Goal: Task Accomplishment & Management: Complete application form

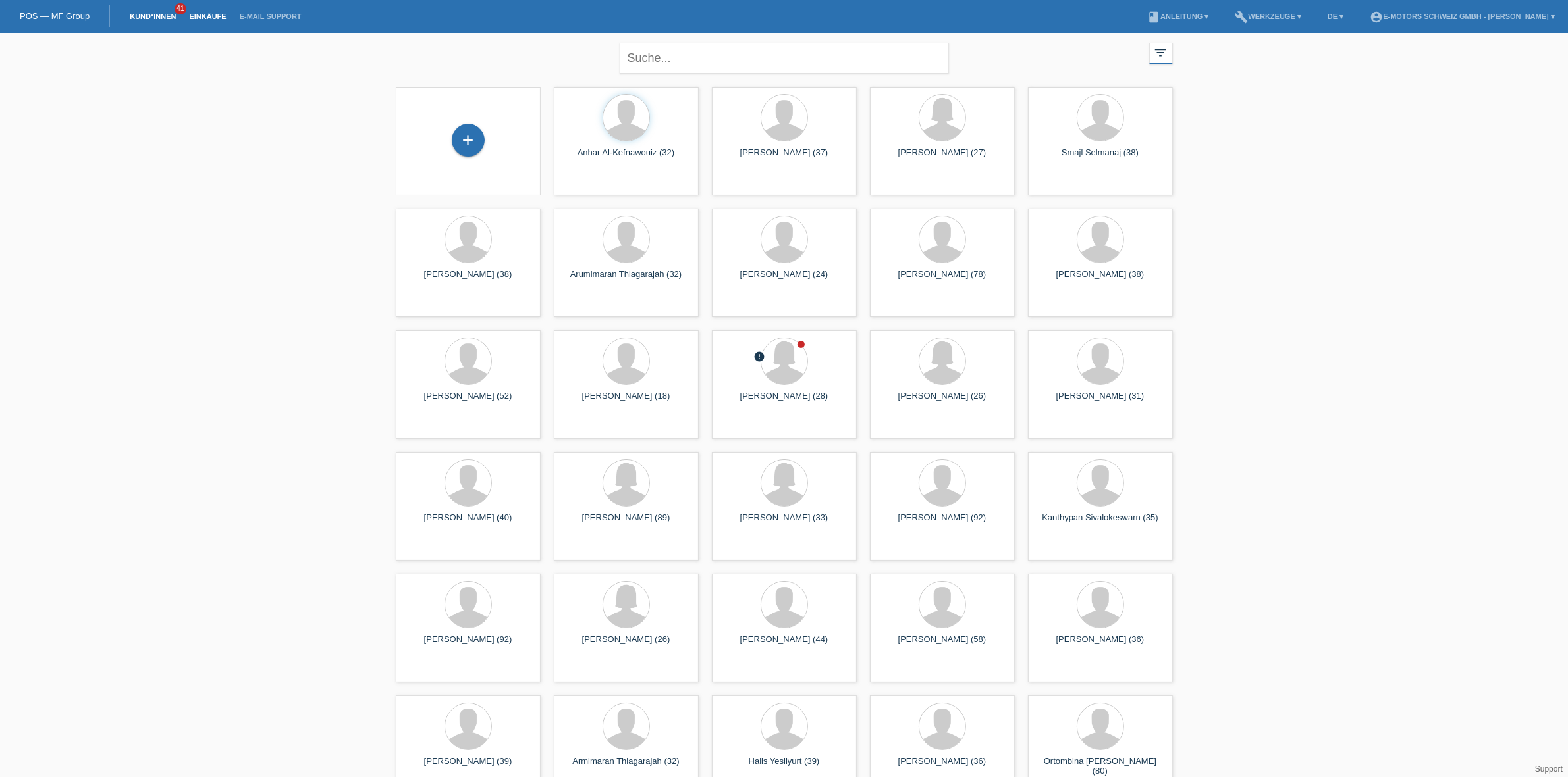
click at [199, 12] on link "Einkäufe" at bounding box center [207, 16] width 50 height 8
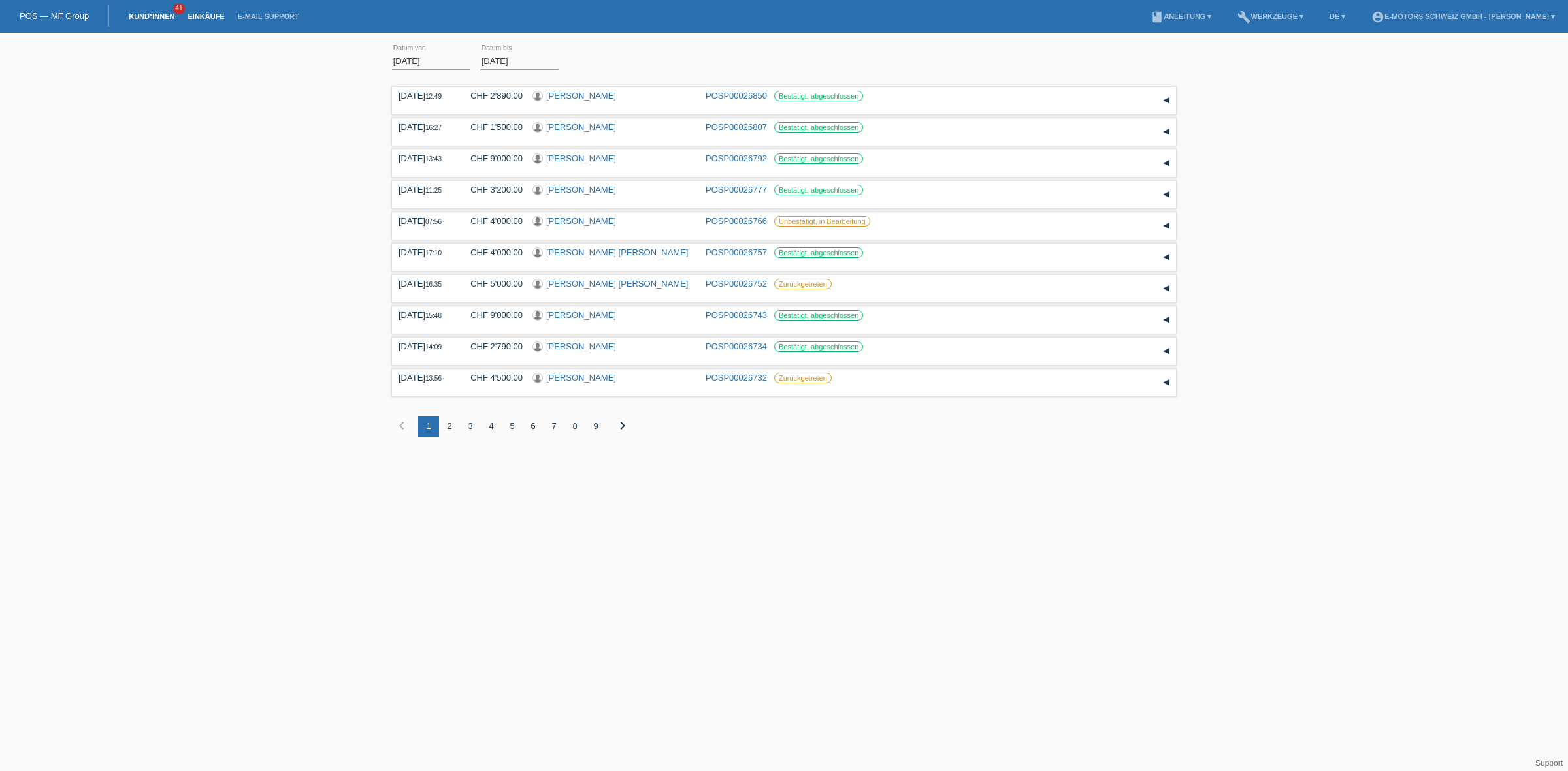
click at [136, 14] on link "Kund*innen" at bounding box center [151, 16] width 59 height 8
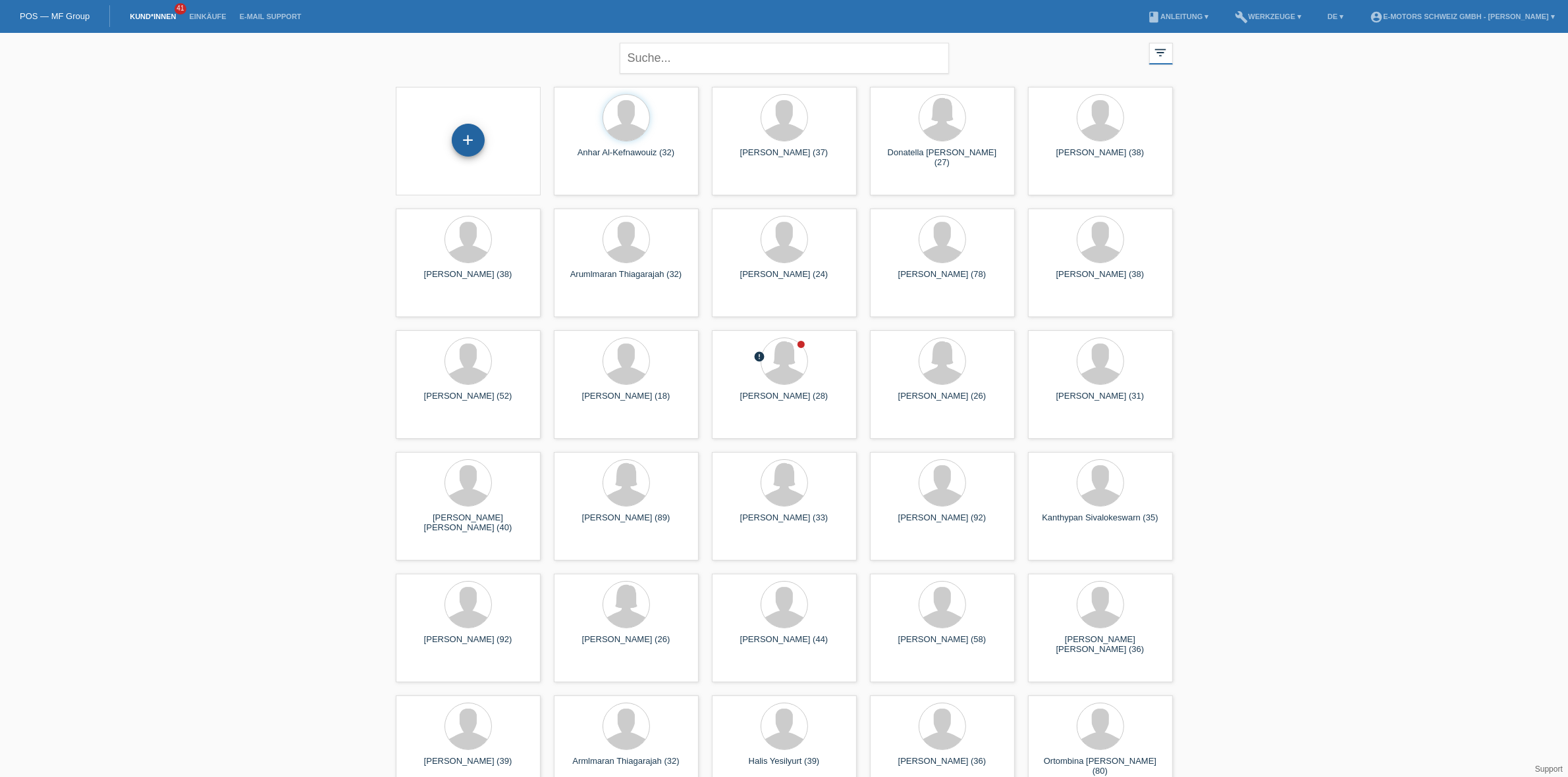
click at [471, 139] on div "+" at bounding box center [468, 140] width 33 height 33
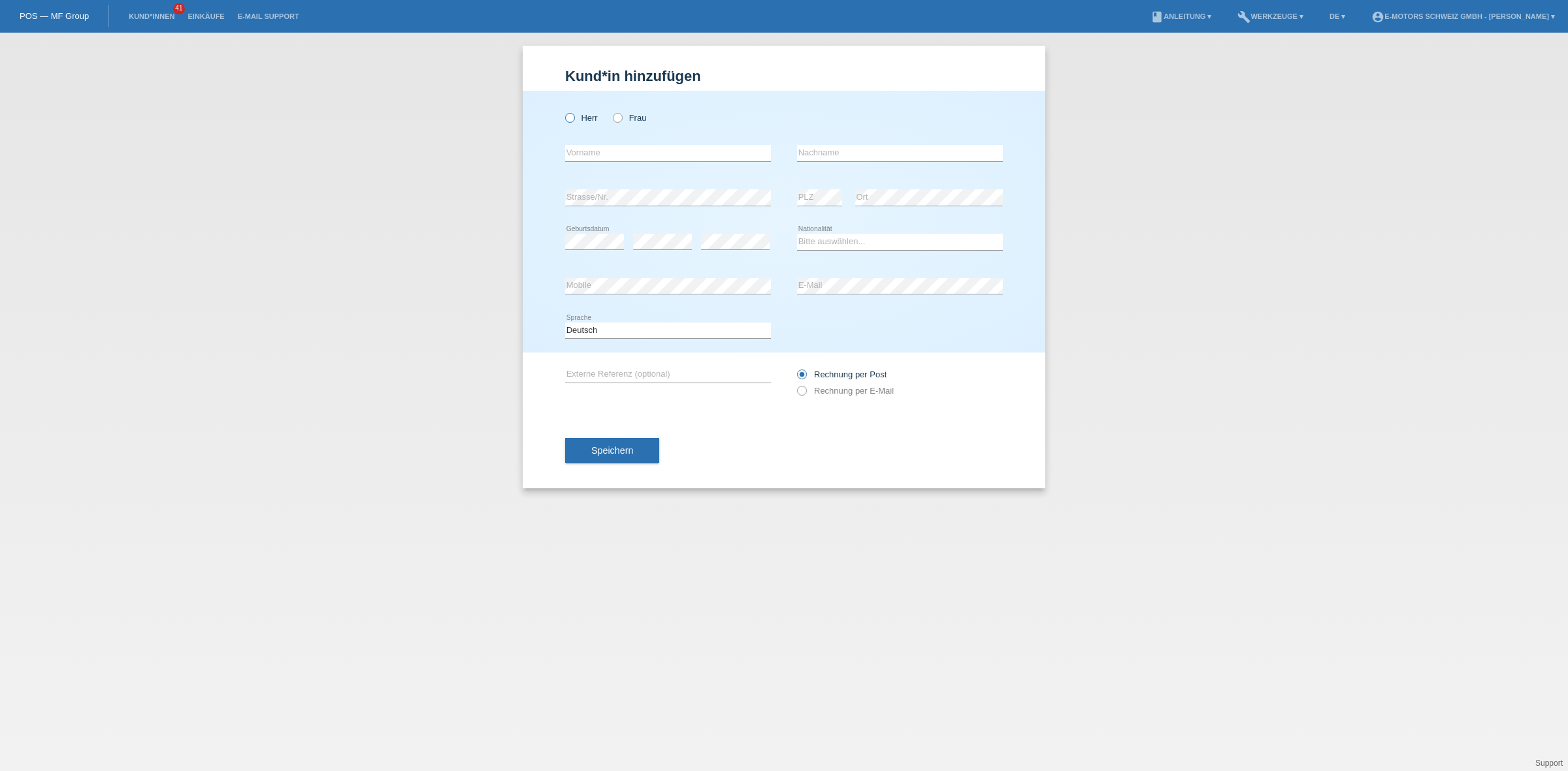
click at [576, 114] on label "Herr" at bounding box center [582, 118] width 32 height 10
click at [573, 114] on input "Herr" at bounding box center [569, 117] width 9 height 9
radio input "true"
click at [612, 153] on input "text" at bounding box center [668, 152] width 206 height 16
click at [609, 155] on input "text" at bounding box center [668, 152] width 206 height 16
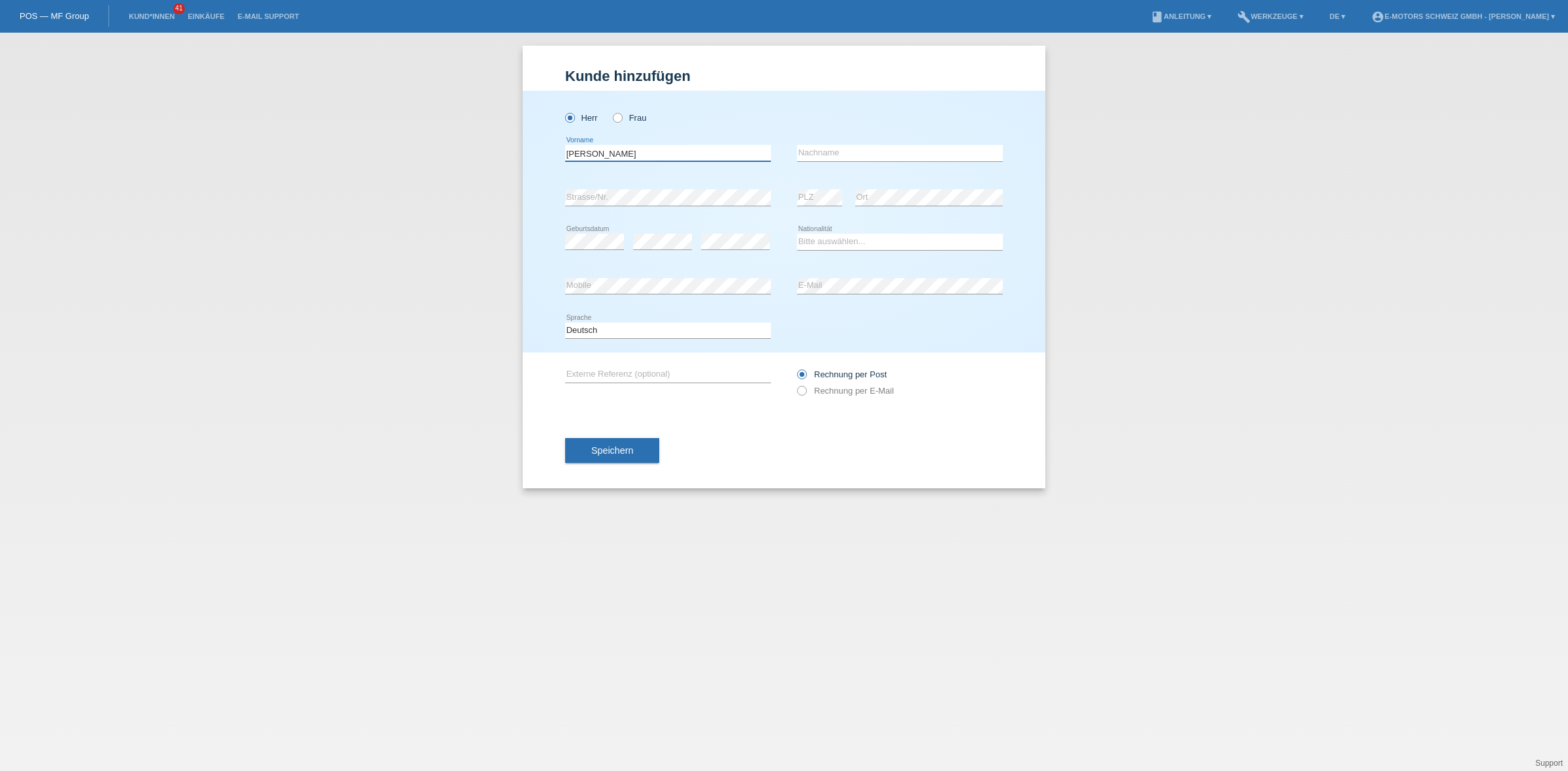
type input "Rasan Selvakumar"
type input "Krishnapillai"
drag, startPoint x: 1148, startPoint y: 371, endPoint x: 1113, endPoint y: 342, distance: 45.5
click at [1148, 371] on div "Kund*in hinzufügen Kunde hinzufügen Kundin hinzufügen Herr Frau Rasan Selvakuma…" at bounding box center [784, 402] width 1568 height 739
click at [859, 241] on select "Bitte auswählen... Schweiz Deutschland Liechtenstein Österreich ------------ Af…" at bounding box center [900, 242] width 206 height 15
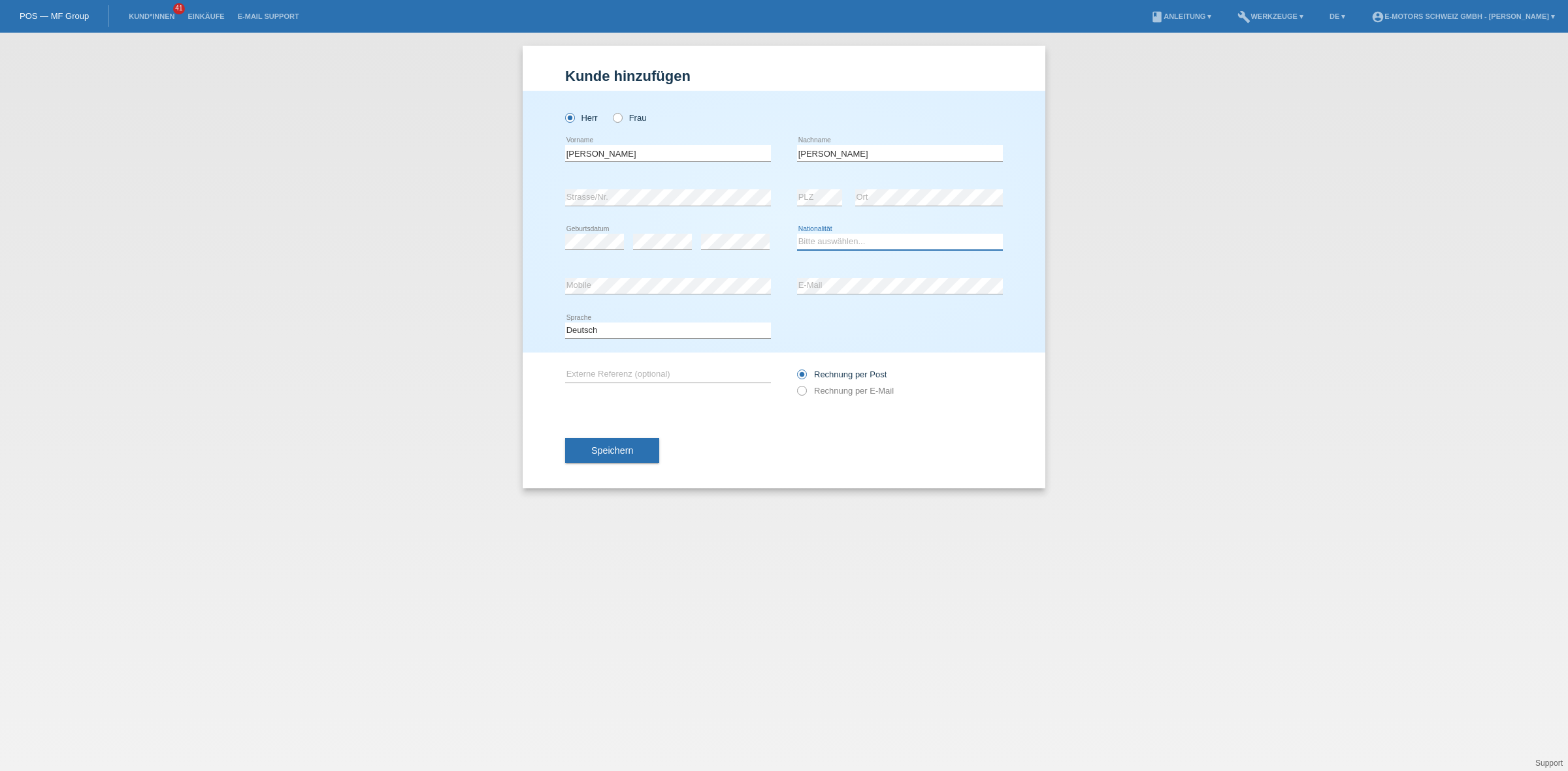
select select "LK"
click at [797, 234] on select "Bitte auswählen... Schweiz Deutschland Liechtenstein Österreich ------------ Af…" at bounding box center [900, 242] width 206 height 15
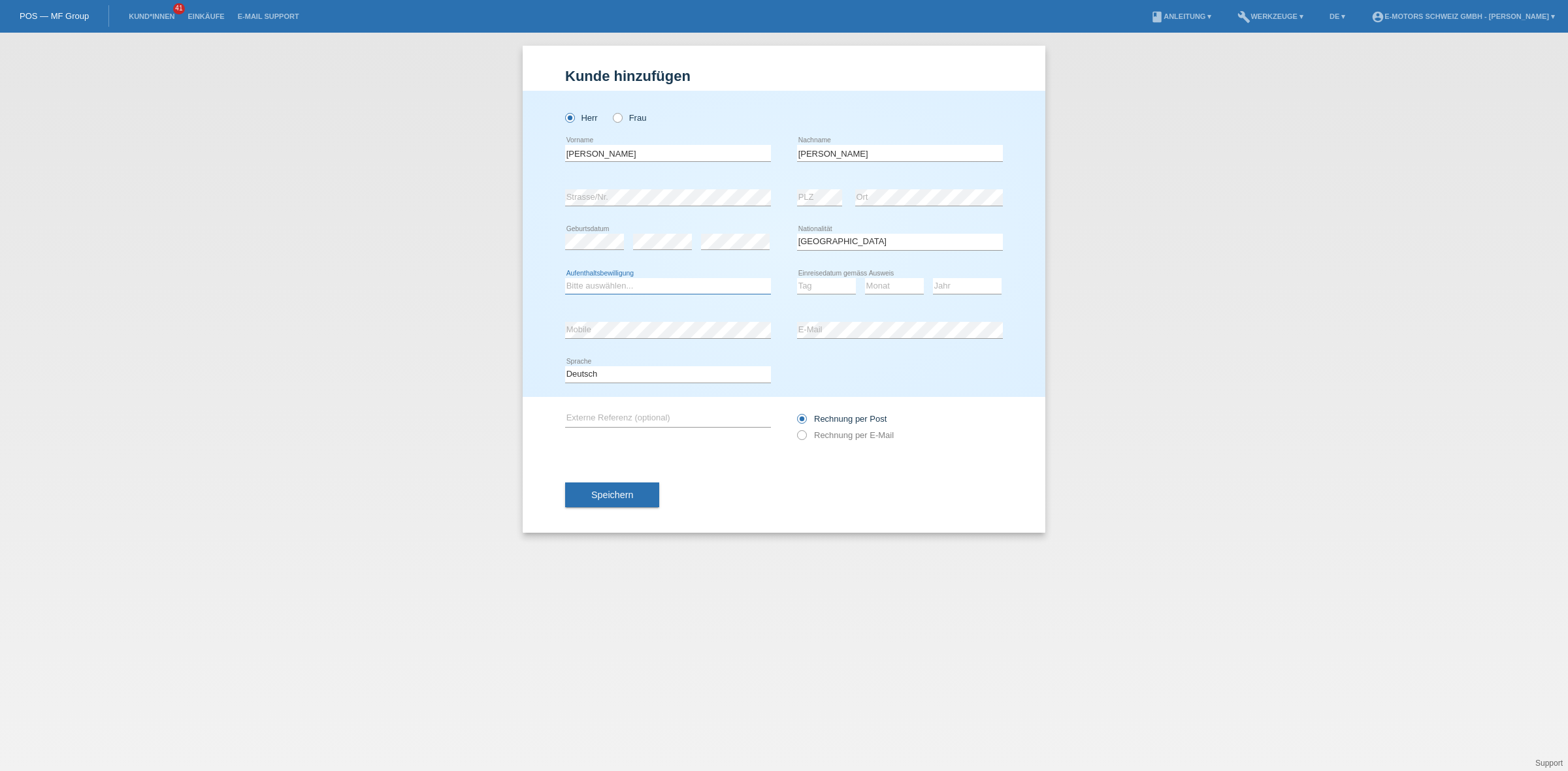
click at [621, 286] on select "Bitte auswählen... C B B - Flüchtlingsstatus Andere" at bounding box center [668, 286] width 206 height 15
click at [612, 281] on select "Bitte auswählen... C B B - Flüchtlingsstatus Andere" at bounding box center [668, 286] width 206 height 15
select select "B"
click at [566, 278] on select "Bitte auswählen... C B B - Flüchtlingsstatus Andere" at bounding box center [668, 286] width 206 height 15
click at [835, 289] on select "Tag 01 02 03 04 05 06 07 08 09 10 11" at bounding box center [826, 286] width 59 height 15
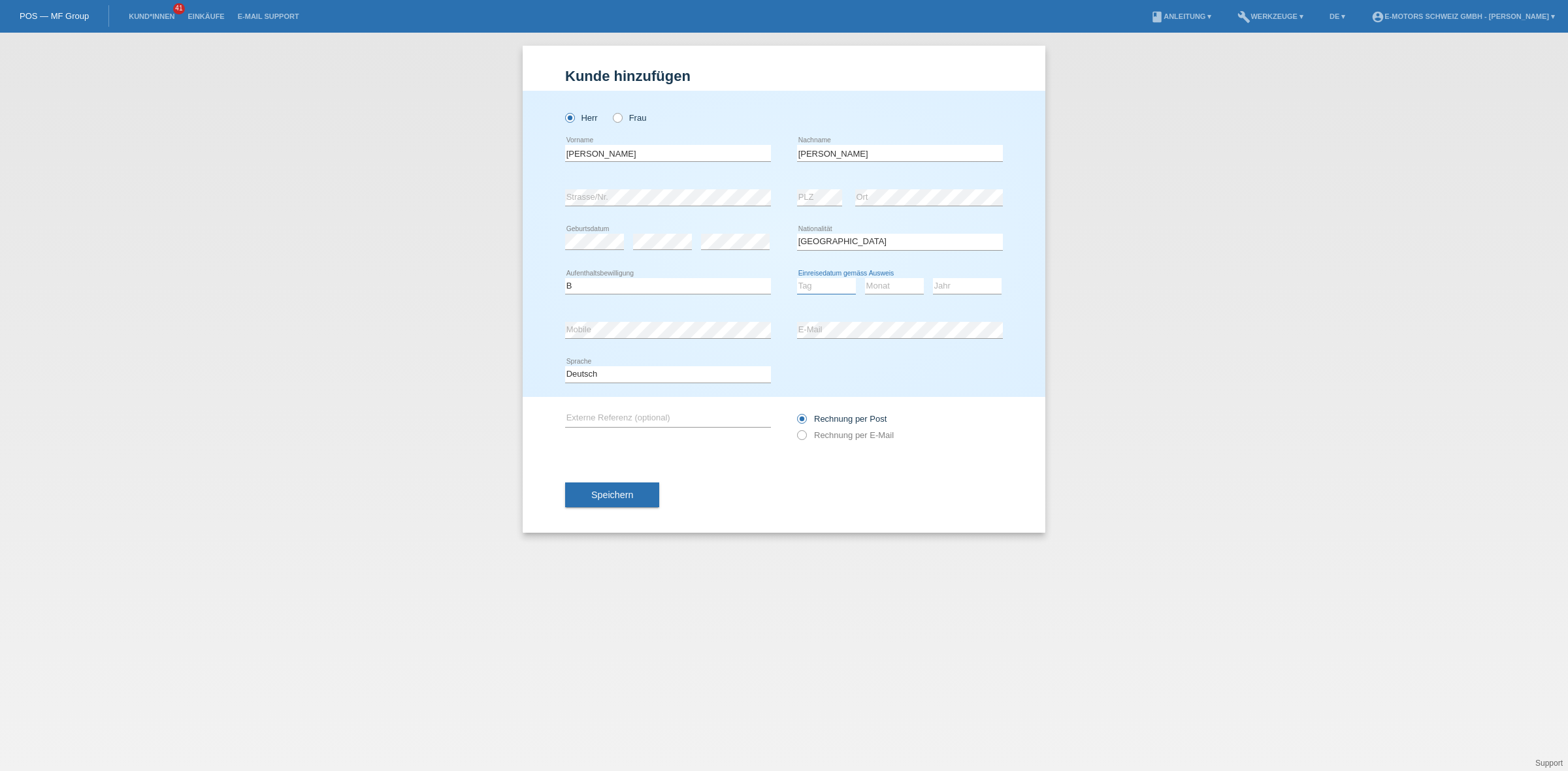
select select "08"
click at [797, 278] on select "Tag 01 02 03 04 05 06 07 08 09 10 11" at bounding box center [826, 286] width 59 height 15
click at [892, 287] on select "Monat 01 02 03 04 05 06 07 08 09 10 11" at bounding box center [894, 286] width 59 height 15
select select "03"
click at [864, 278] on select "Monat 01 02 03 04 05 06 07 08 09 10 11" at bounding box center [894, 286] width 59 height 15
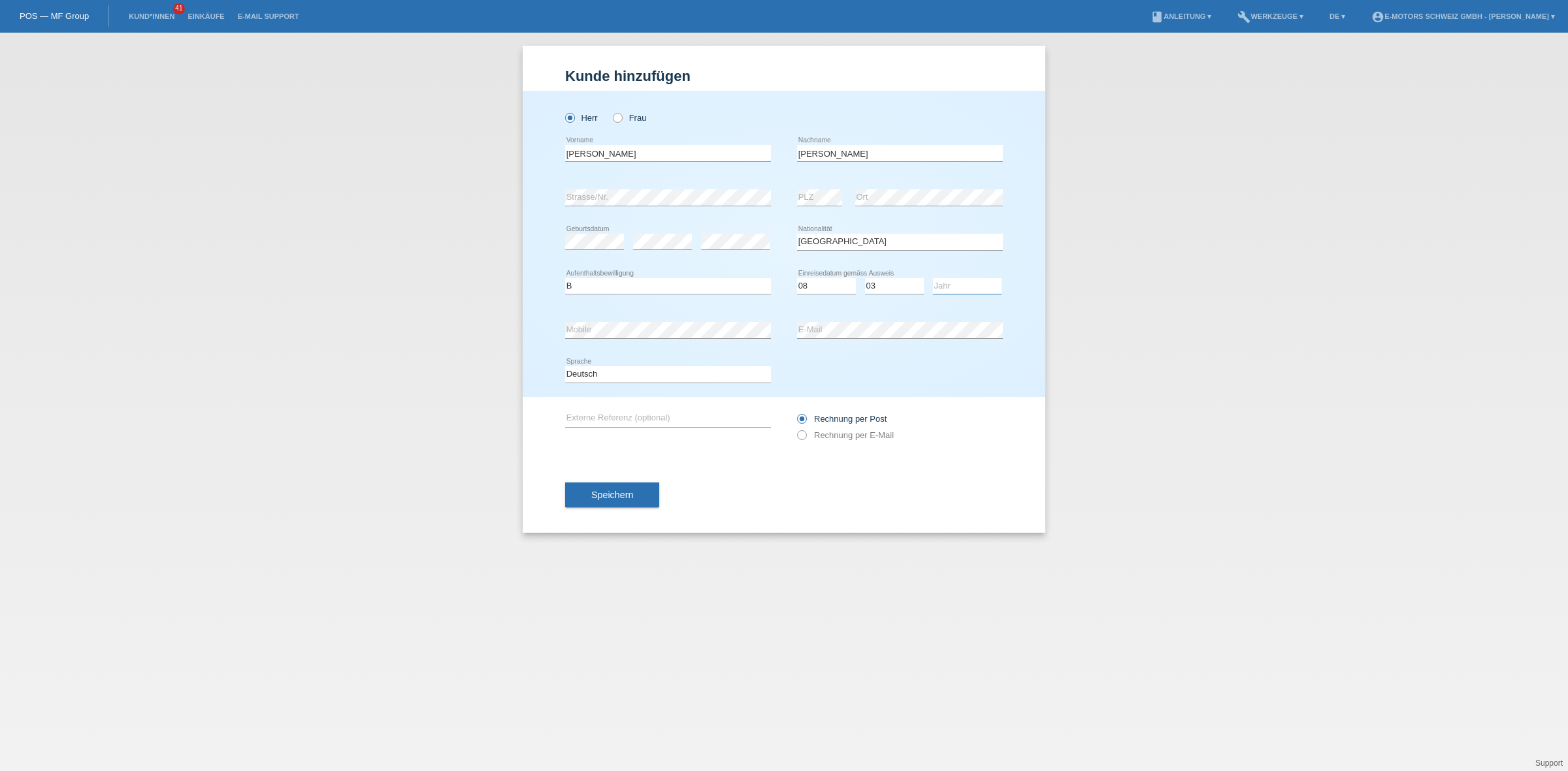
click at [946, 282] on select "Jahr 2025 2024 2023 2022 2021 2020 2019 2018 2017 2016 2015 2014 2013 2012 2011…" at bounding box center [967, 286] width 69 height 15
select select "1989"
click at [933, 278] on select "Jahr 2025 2024 2023 2022 2021 2020 2019 2018 2017 2016 2015 2014 2013 2012 2011…" at bounding box center [967, 286] width 69 height 15
click at [608, 502] on button "Speichern" at bounding box center [612, 495] width 94 height 25
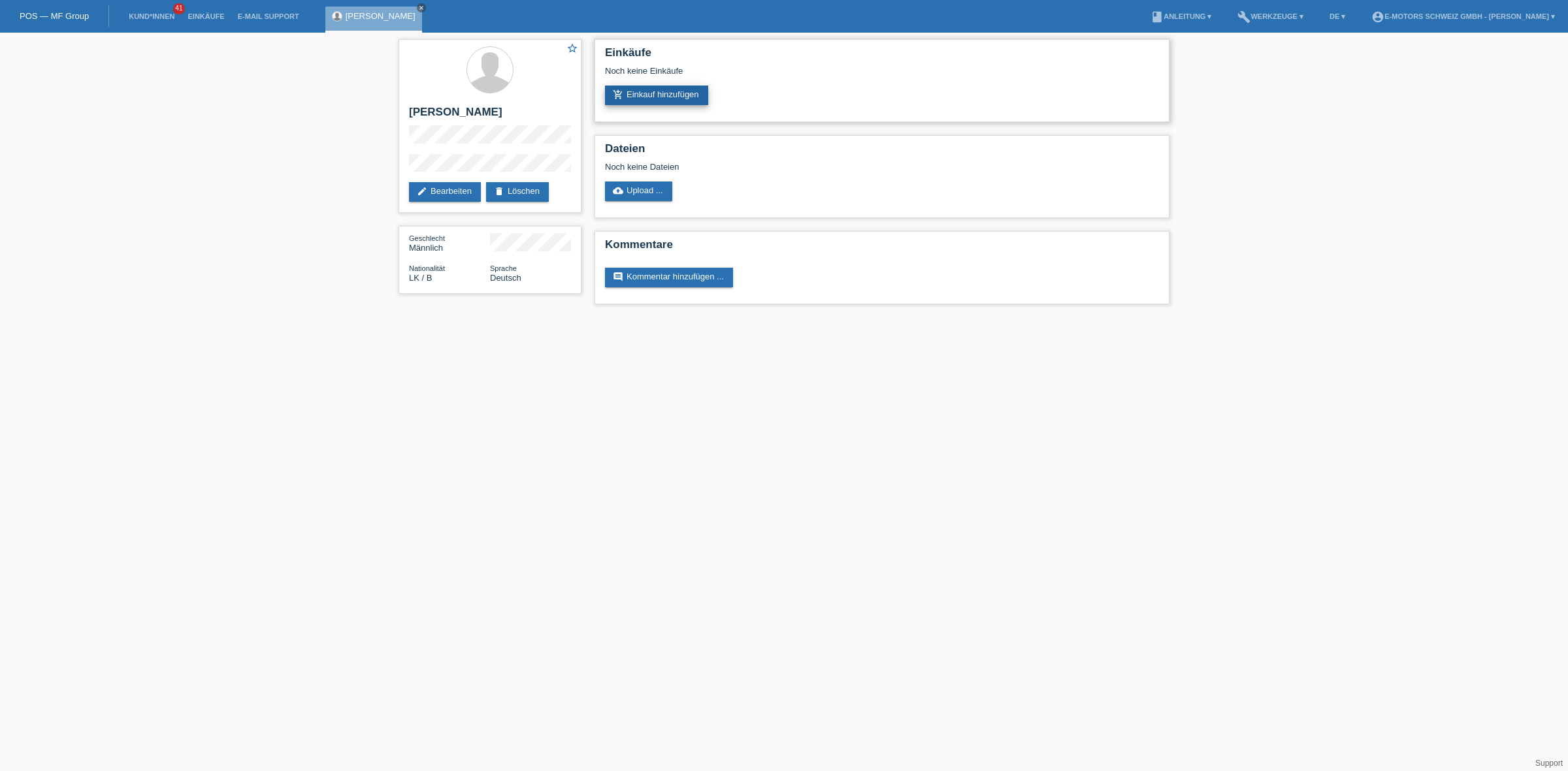
click at [659, 94] on link "add_shopping_cart Einkauf hinzufügen" at bounding box center [656, 95] width 103 height 20
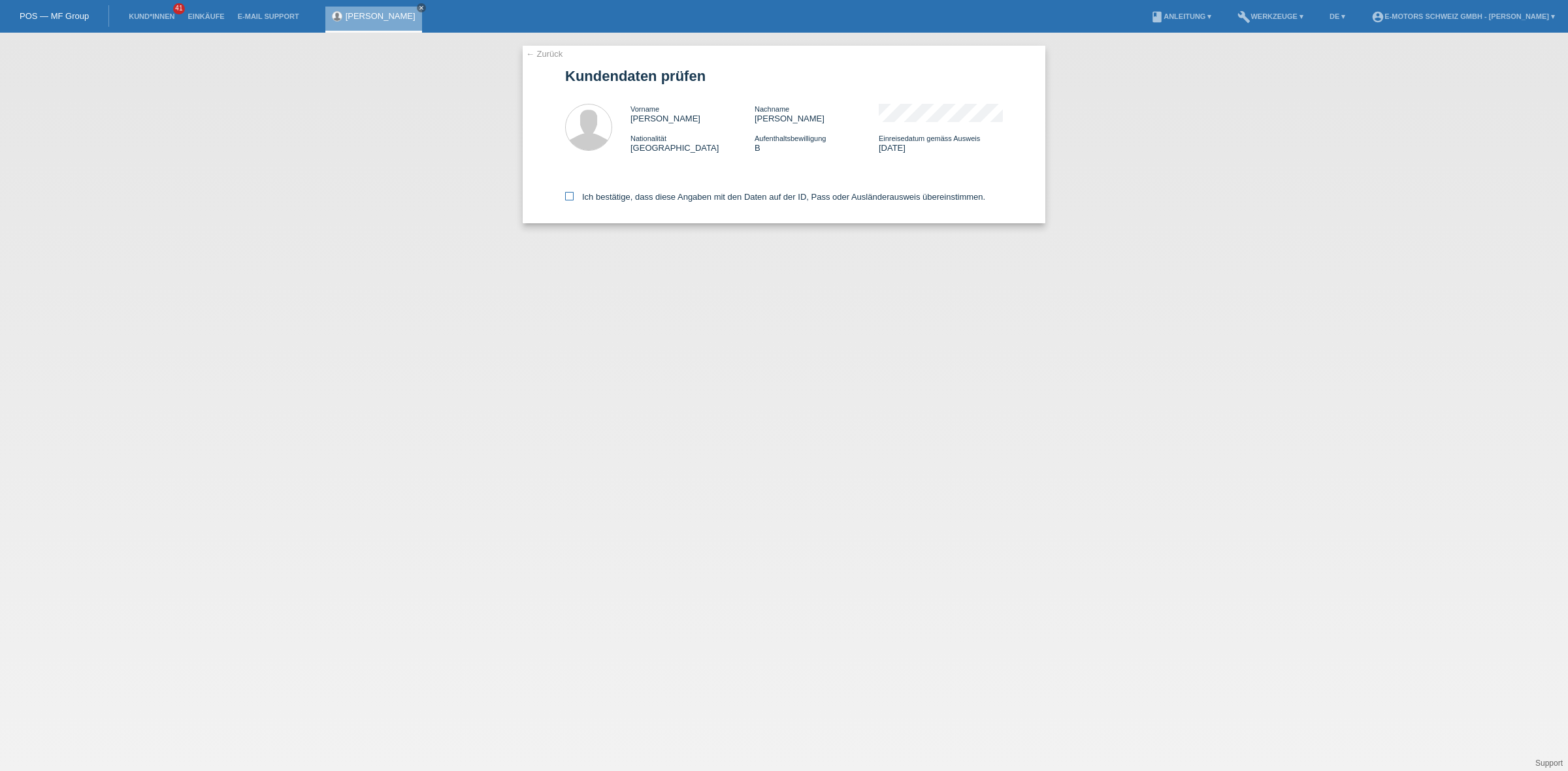
click at [653, 199] on label "Ich bestätige, dass diese Angaben mit den Daten auf der ID, Pass oder Ausländer…" at bounding box center [775, 197] width 420 height 10
click at [573, 199] on input "Ich bestätige, dass diese Angaben mit den Daten auf der ID, Pass oder Ausländer…" at bounding box center [569, 196] width 9 height 9
checkbox input "true"
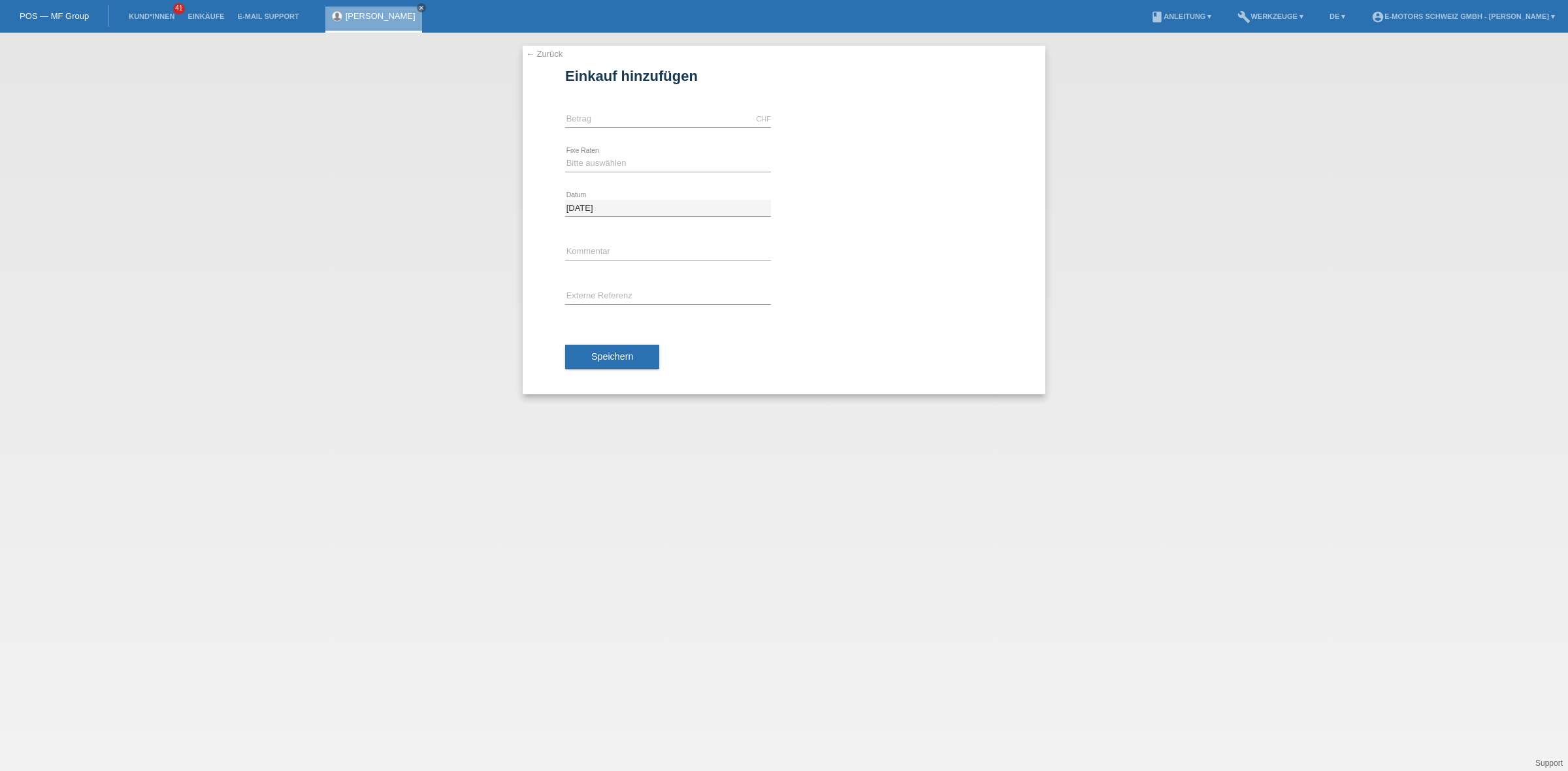
click at [624, 109] on div "CHF error [GEOGRAPHIC_DATA]" at bounding box center [668, 119] width 206 height 45
click at [622, 125] on input "text" at bounding box center [668, 119] width 206 height 16
type input "2890.00"
click at [625, 164] on select "Bitte auswählen 12 Raten 24 Raten 36 Raten 48 Raten" at bounding box center [668, 163] width 206 height 15
select select "213"
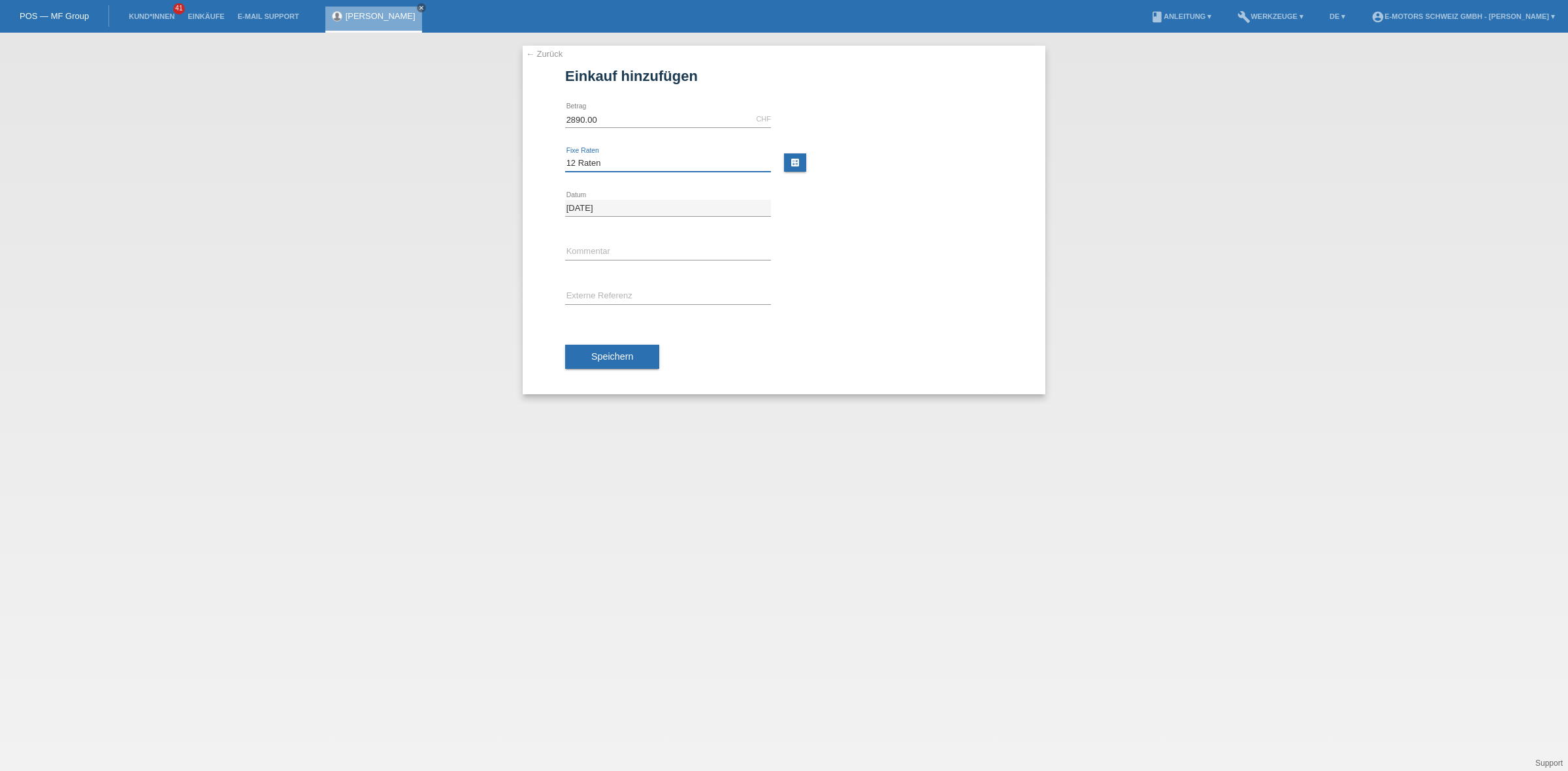
click at [566, 155] on select "Bitte auswählen 12 Raten 24 Raten 36 Raten 48 Raten" at bounding box center [668, 163] width 206 height 15
click at [632, 344] on div "Speichern" at bounding box center [784, 358] width 438 height 76
click at [632, 353] on button "Speichern" at bounding box center [612, 357] width 94 height 25
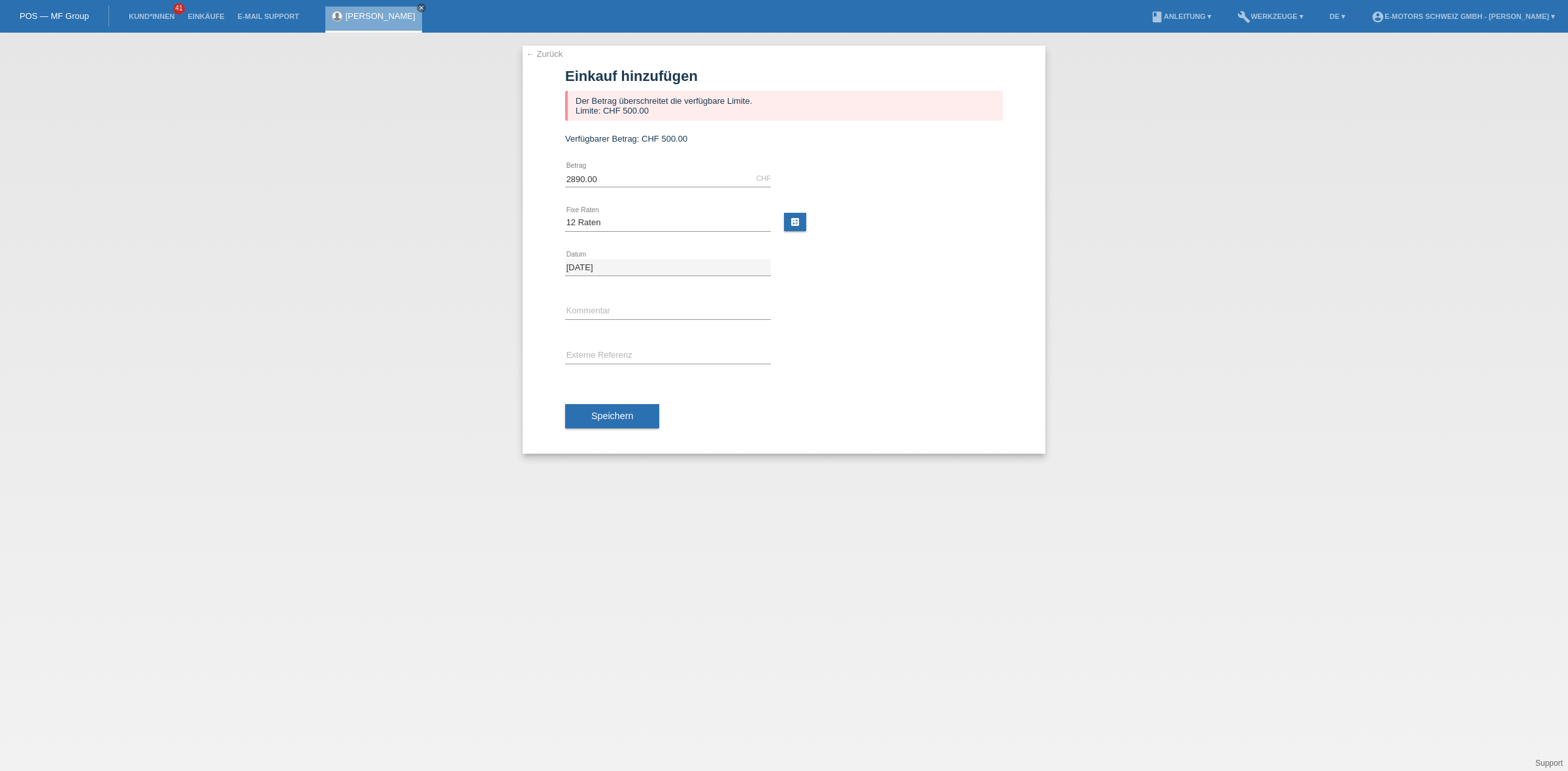
click at [205, 20] on li "Einkäufe" at bounding box center [206, 16] width 50 height 33
click at [203, 9] on li "Einkäufe" at bounding box center [206, 16] width 50 height 33
click at [206, 13] on link "Einkäufe" at bounding box center [206, 16] width 50 height 8
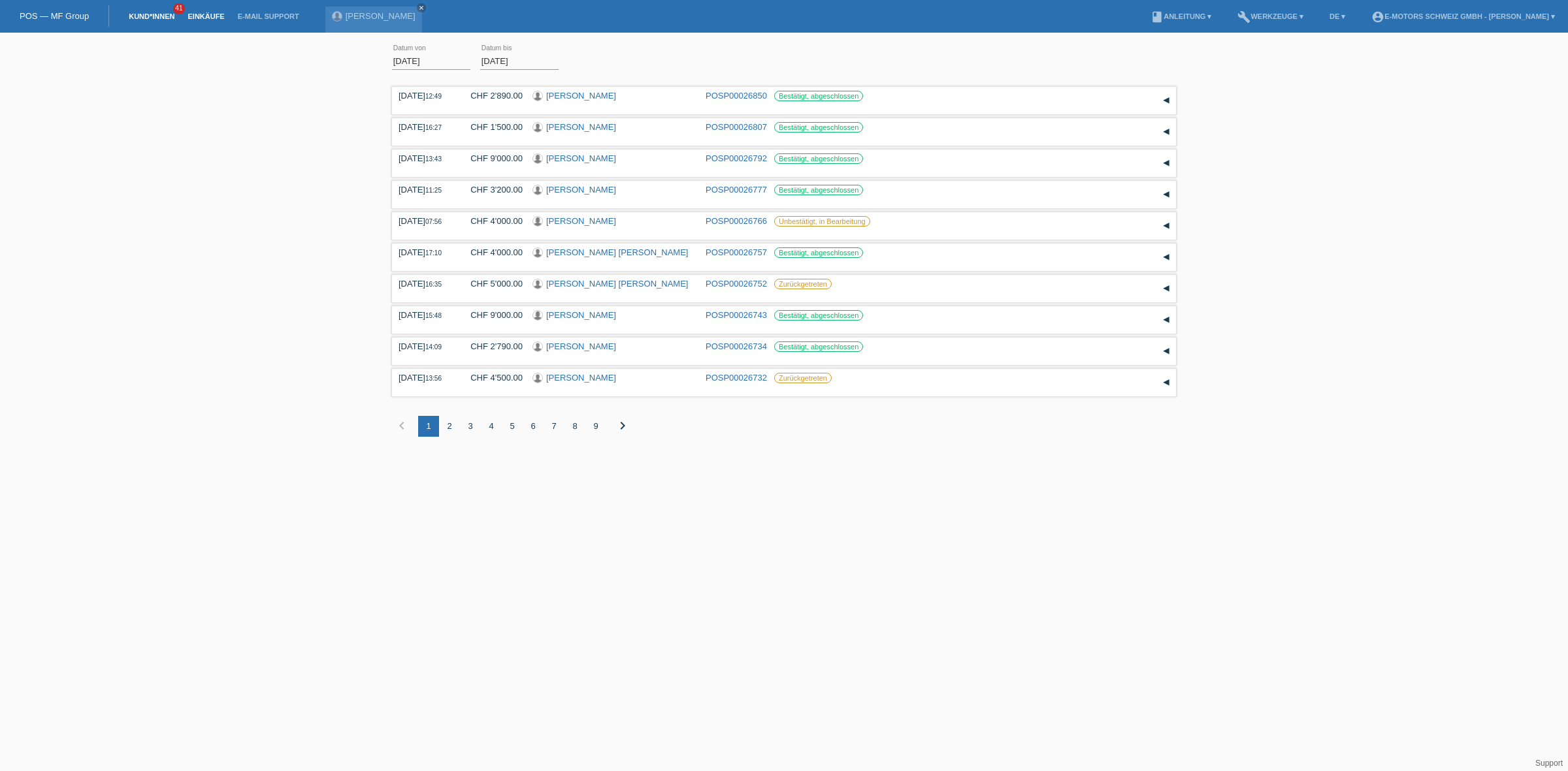
click at [146, 13] on link "Kund*innen" at bounding box center [151, 16] width 59 height 8
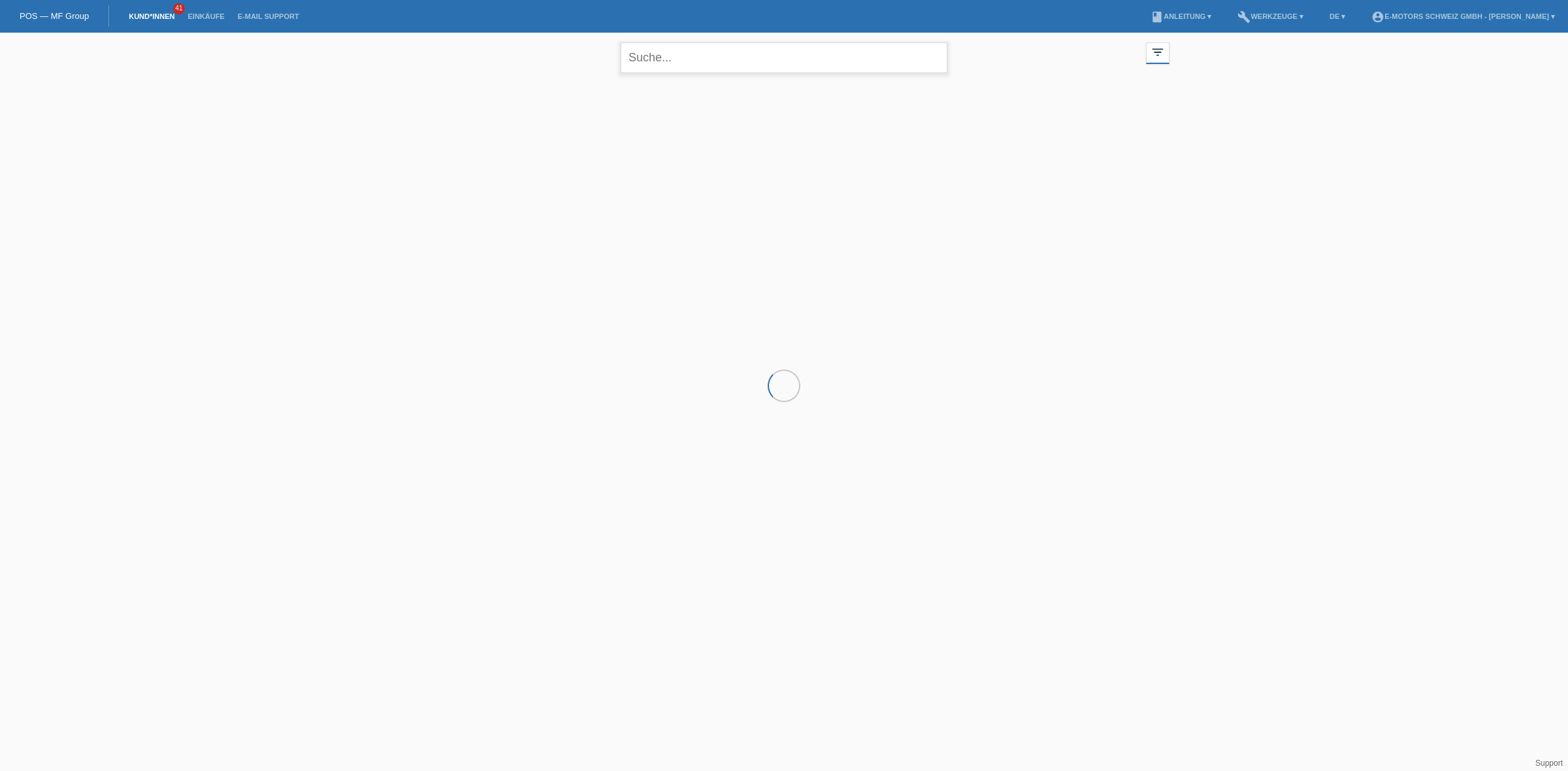
click at [698, 68] on input "text" at bounding box center [784, 58] width 327 height 30
type input "huonder"
click at [579, 182] on span "Anzeigen" at bounding box center [592, 183] width 35 height 10
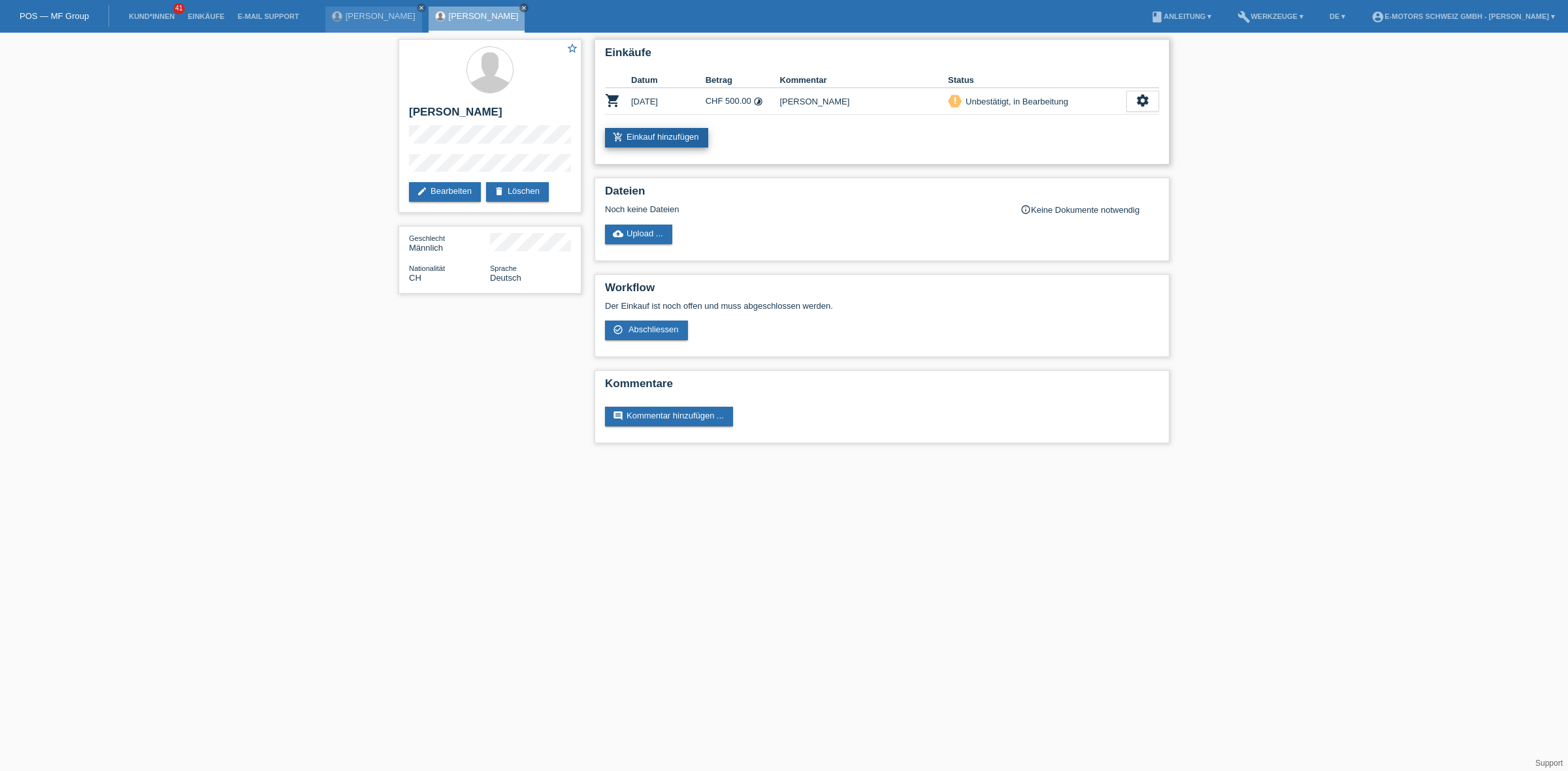
click at [689, 144] on link "add_shopping_cart Einkauf hinzufügen" at bounding box center [656, 137] width 103 height 20
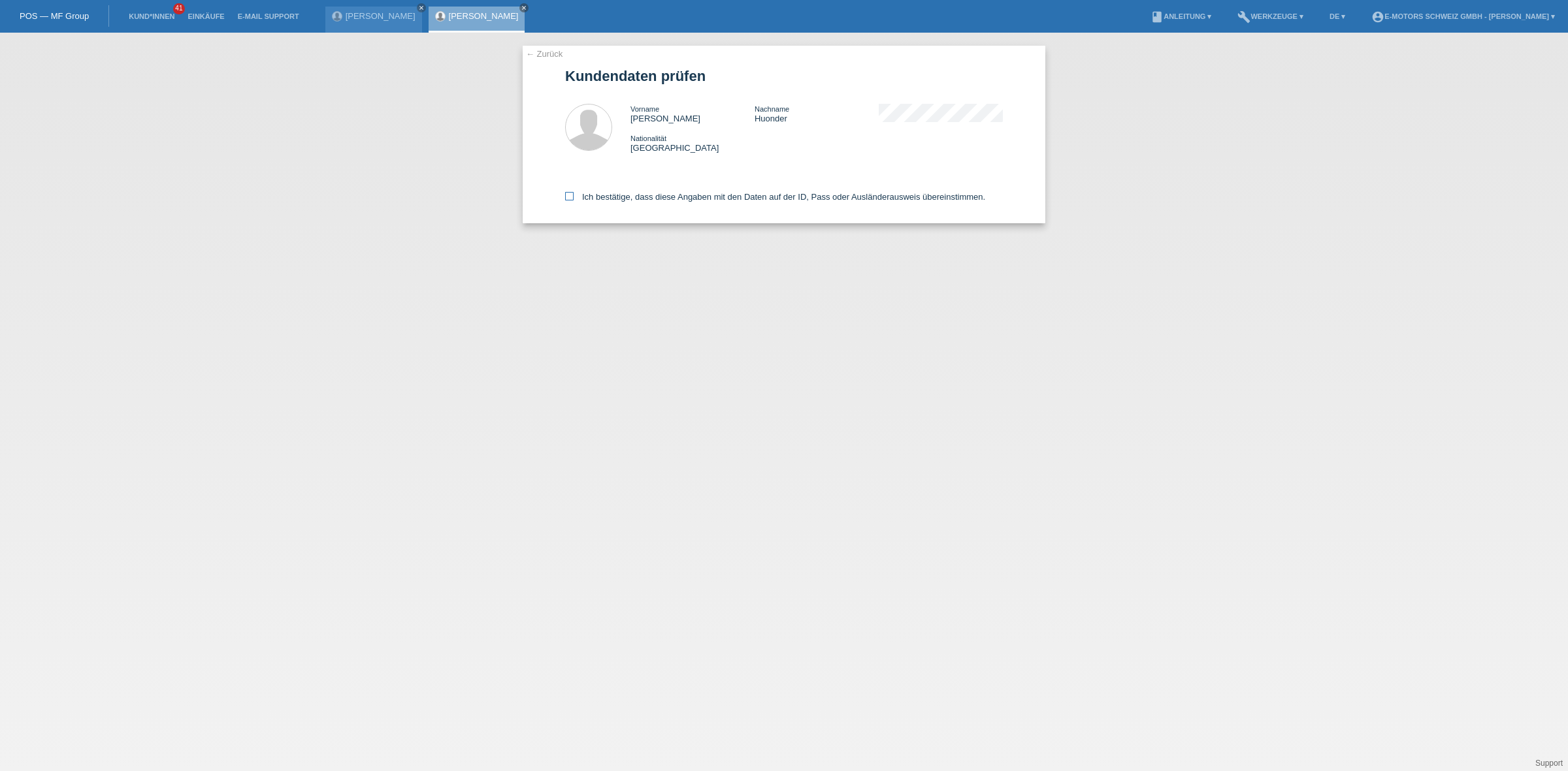
click at [715, 196] on label "Ich bestätige, dass diese Angaben mit den Daten auf der ID, Pass oder Ausländer…" at bounding box center [775, 197] width 420 height 10
click at [573, 196] on input "Ich bestätige, dass diese Angaben mit den Daten auf der ID, Pass oder Ausländer…" at bounding box center [569, 196] width 9 height 9
checkbox input "true"
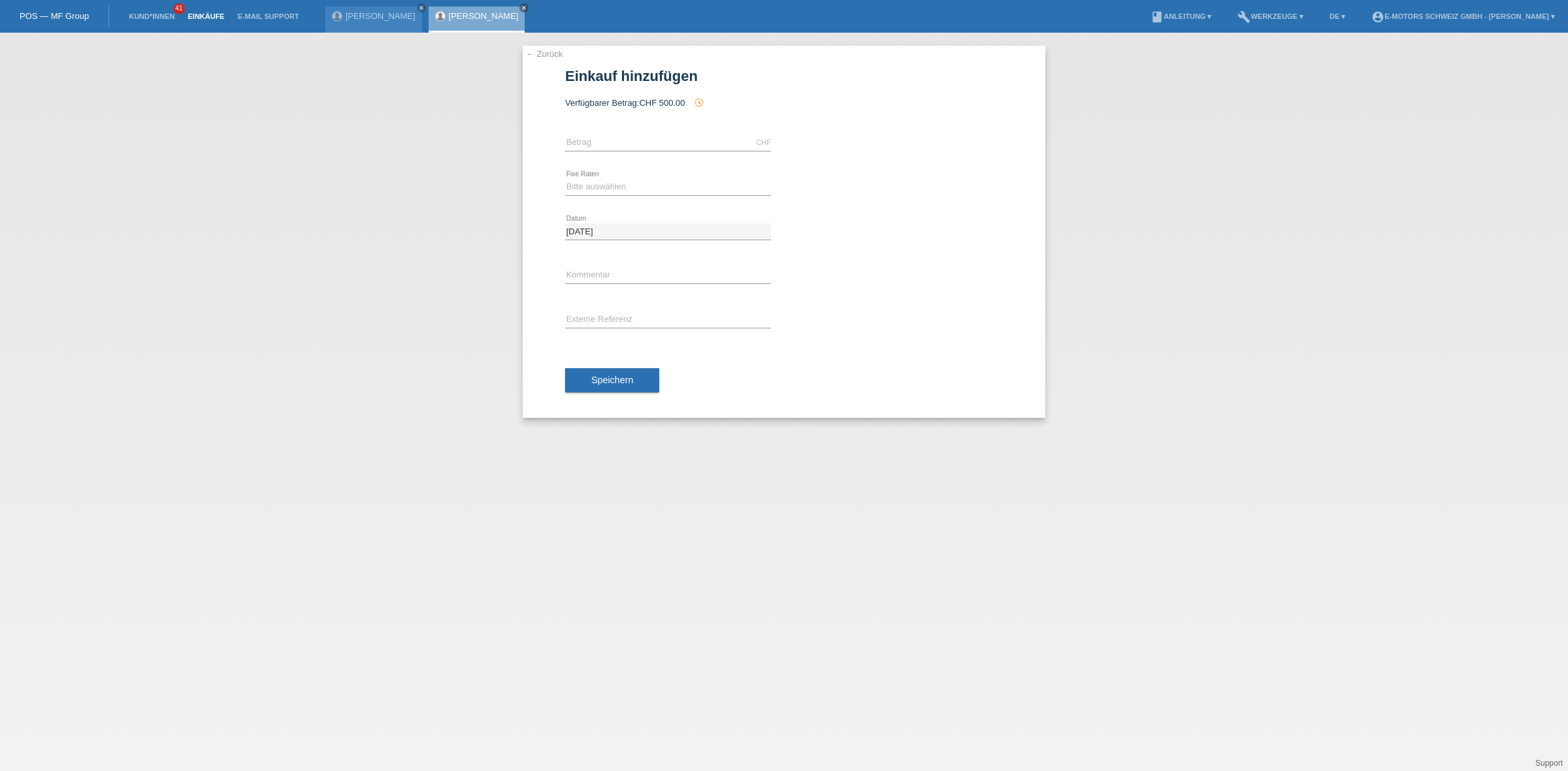
click at [205, 18] on link "Einkäufe" at bounding box center [206, 16] width 50 height 8
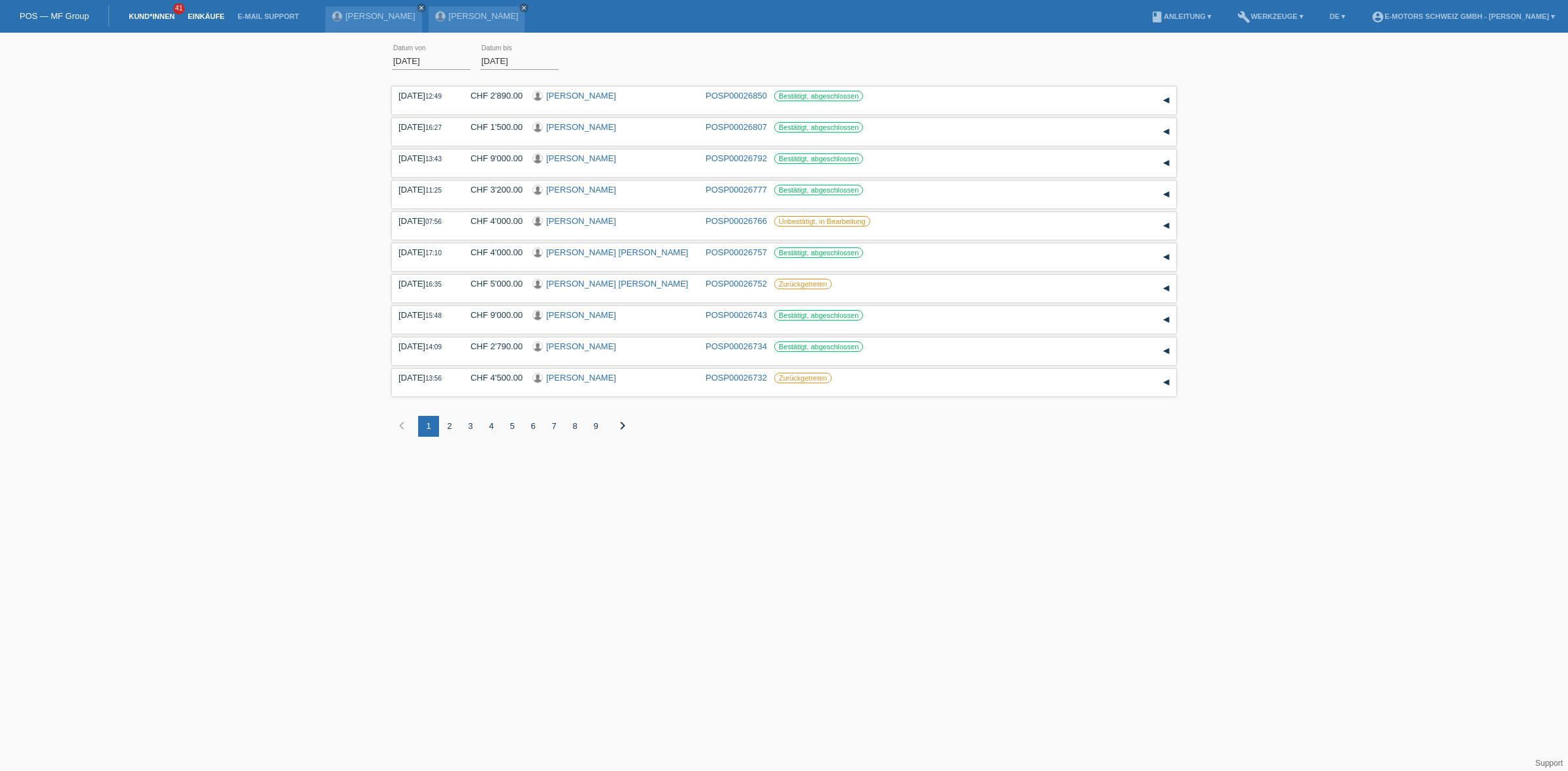
click at [166, 12] on link "Kund*innen" at bounding box center [151, 16] width 59 height 8
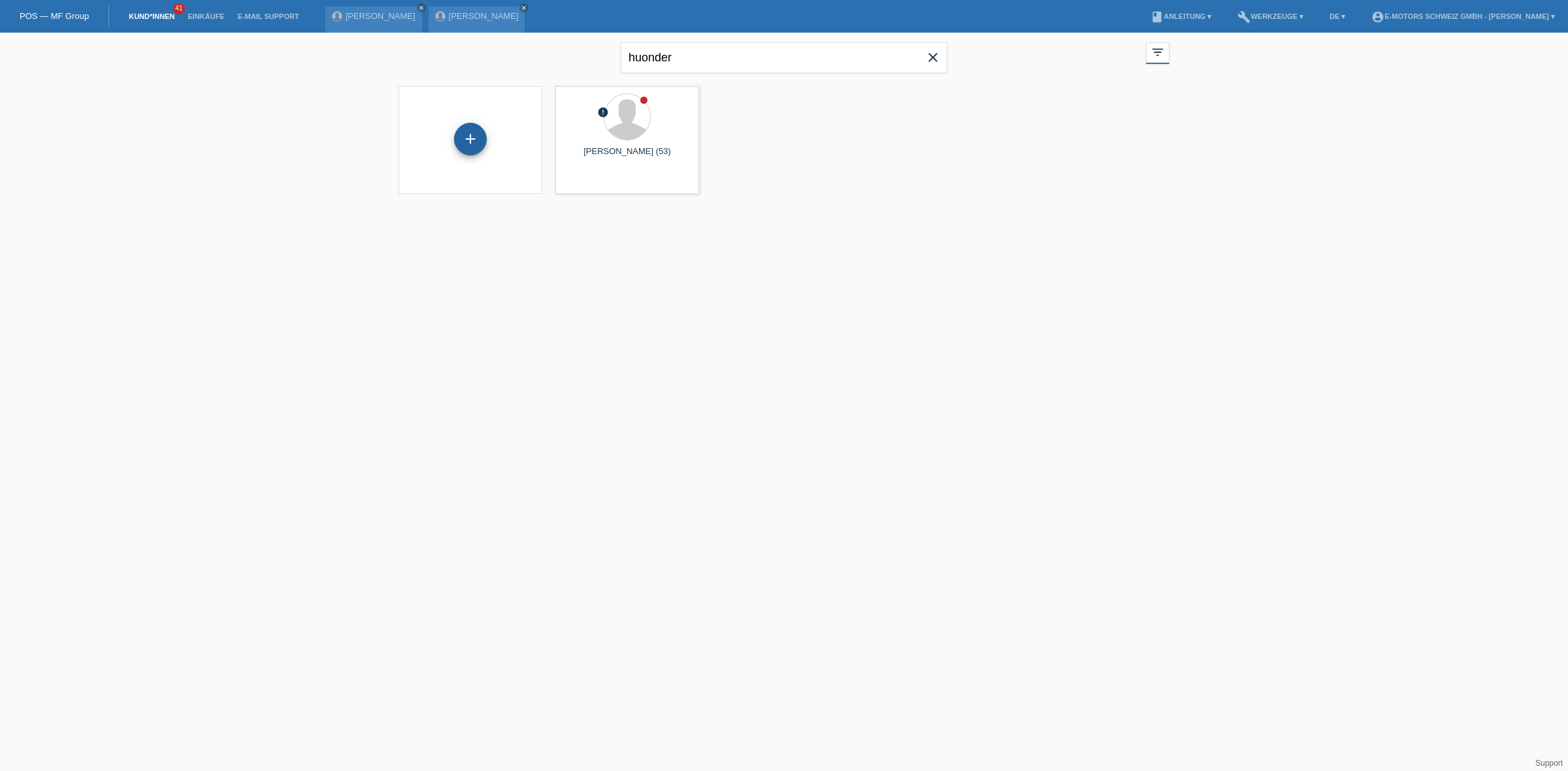
click at [478, 146] on div "+" at bounding box center [470, 139] width 32 height 32
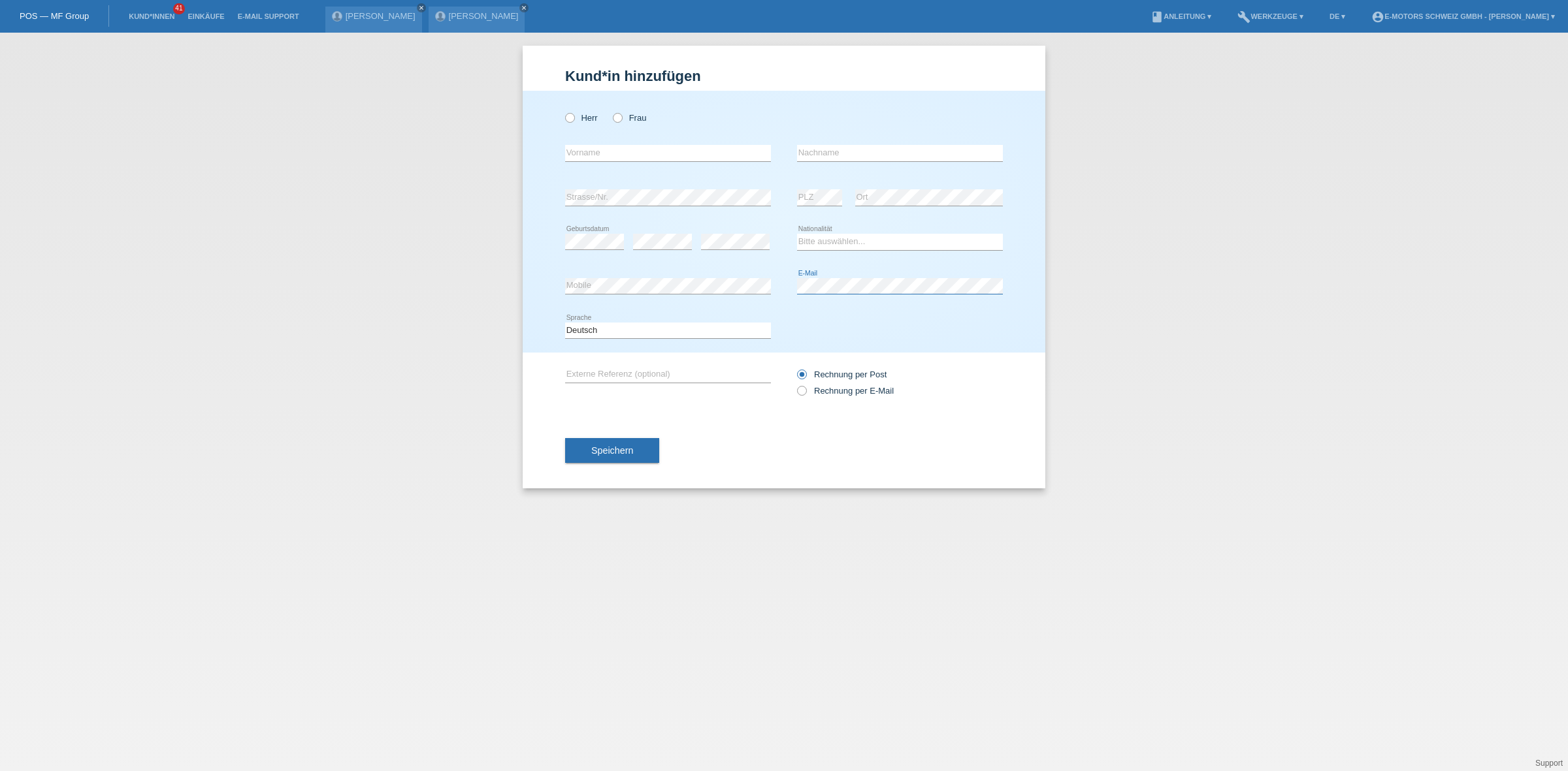
click at [775, 288] on div "error Mobile error E-Mail" at bounding box center [784, 287] width 438 height 45
click at [856, 242] on select "Bitte auswählen... Schweiz Deutschland Liechtenstein Österreich ------------ Af…" at bounding box center [900, 242] width 206 height 15
select select "XK"
click at [797, 234] on select "Bitte auswählen... Schweiz Deutschland Liechtenstein Österreich ------------ Af…" at bounding box center [900, 242] width 206 height 15
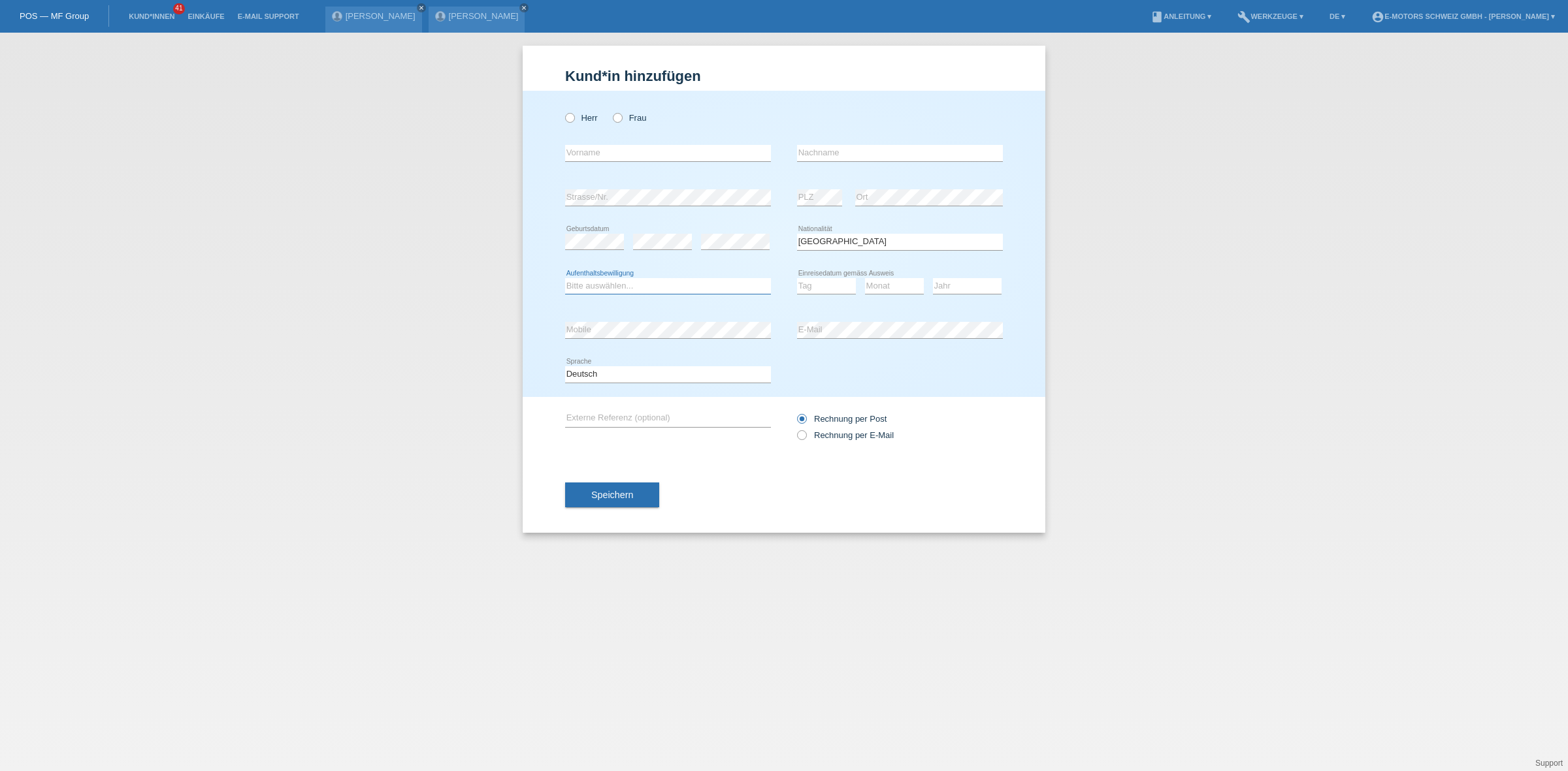
click at [632, 289] on select "Bitte auswählen... C B B - Flüchtlingsstatus Andere" at bounding box center [668, 286] width 206 height 15
select select "C"
click at [566, 278] on select "Bitte auswählen... C B B - Flüchtlingsstatus Andere" at bounding box center [668, 286] width 206 height 15
click at [576, 116] on label "Herr" at bounding box center [582, 118] width 32 height 10
click at [573, 116] on input "Herr" at bounding box center [569, 117] width 9 height 9
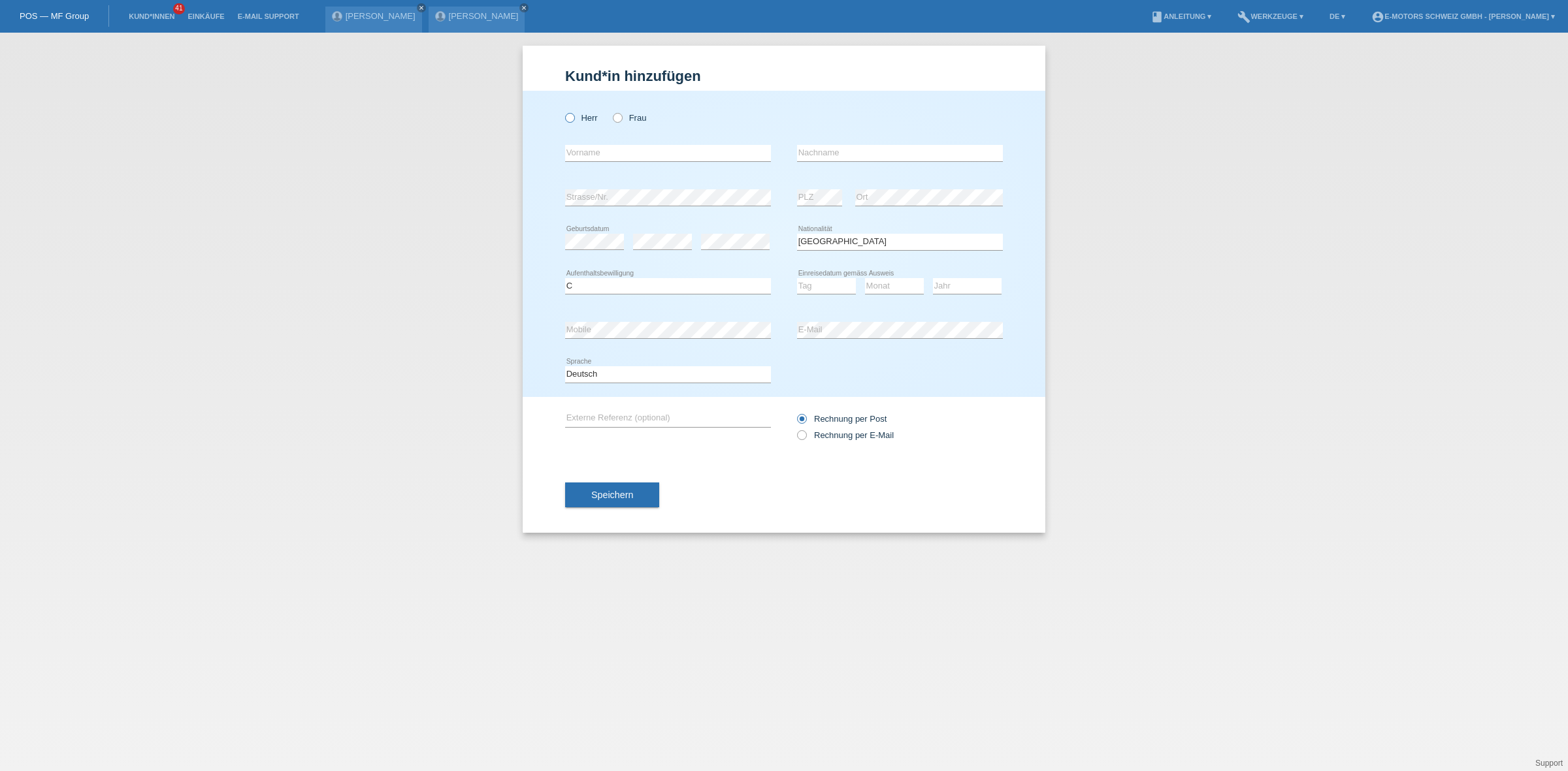
radio input "true"
click at [603, 155] on input "text" at bounding box center [668, 152] width 206 height 16
type input "Jeton"
type input "Qeriqi"
click at [813, 285] on select "Tag 01 02 03 04 05 06 07 08 09 10 11" at bounding box center [826, 286] width 59 height 15
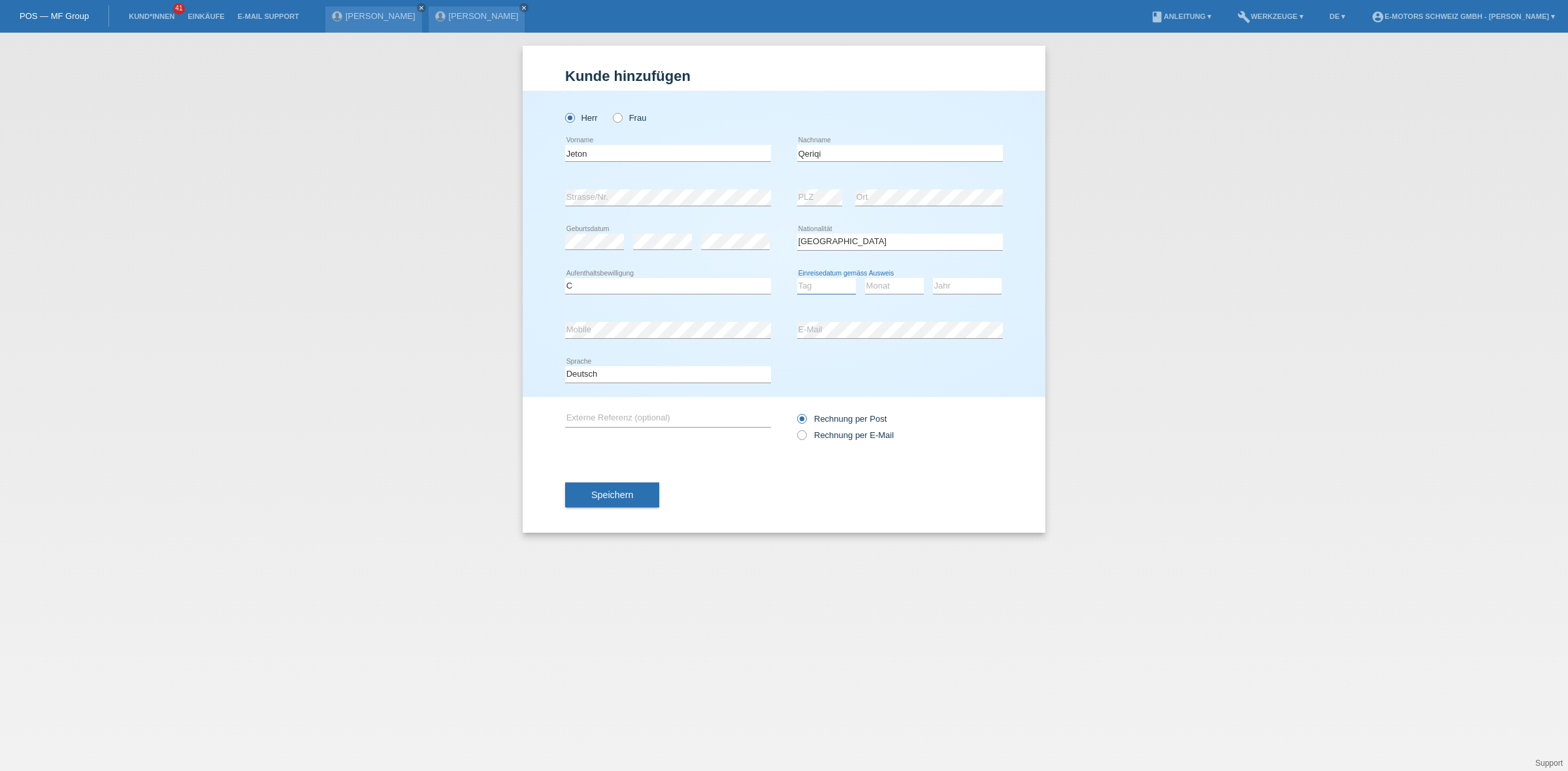
select select "13"
click at [797, 278] on select "Tag 01 02 03 04 05 06 07 08 09 10 11" at bounding box center [826, 286] width 59 height 15
click at [896, 287] on select "Monat 01 02 03 04 05 06 07 08 09 10 11" at bounding box center [894, 286] width 59 height 15
select select "03"
click at [864, 278] on select "Monat 01 02 03 04 05 06 07 08 09 10 11" at bounding box center [894, 286] width 59 height 15
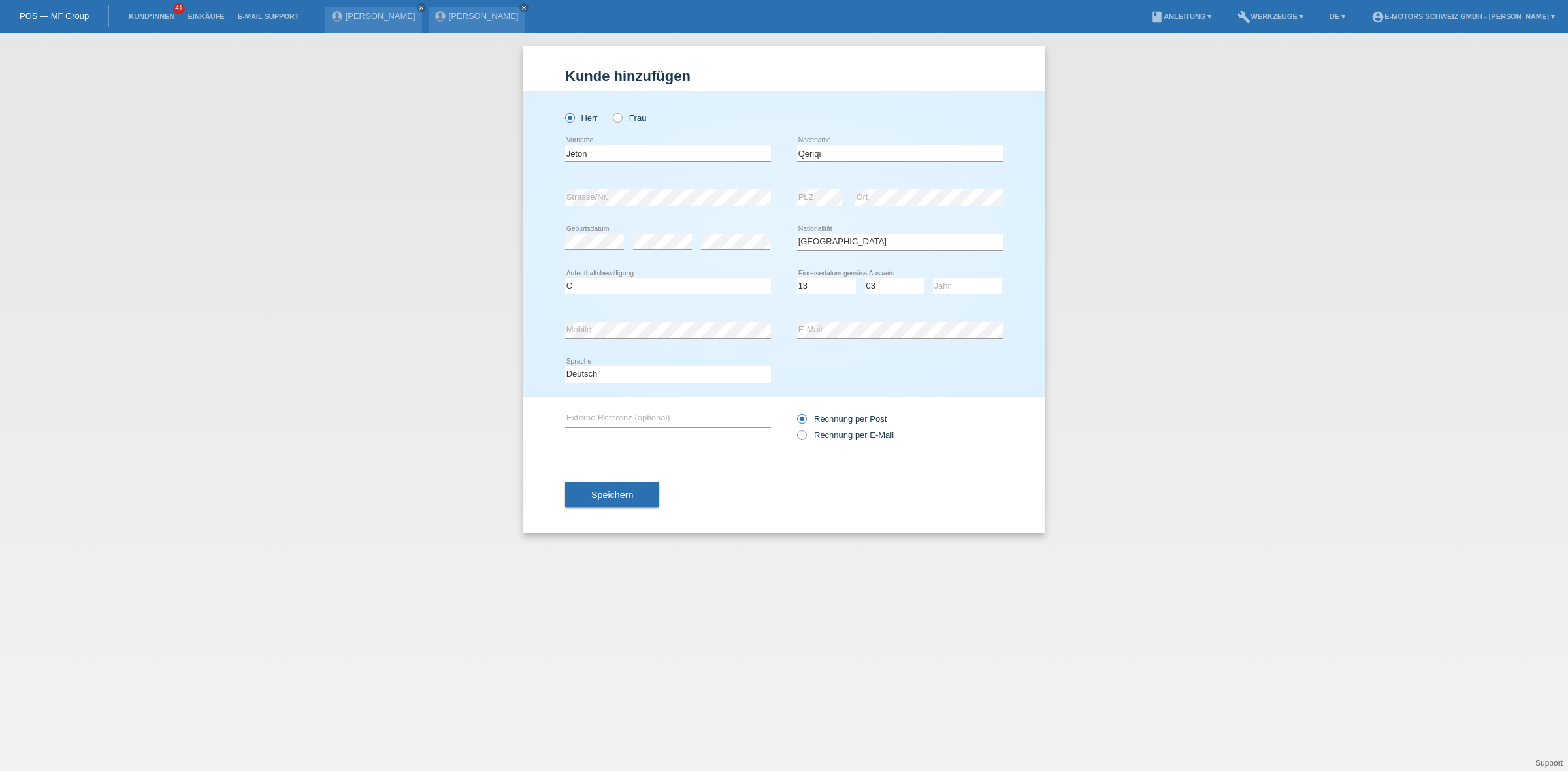
click at [972, 282] on select "Jahr 2025 2024 2023 2022 2021 2020 2019 2018 2017 2016 2015 2014 2013 2012 2011…" at bounding box center [967, 286] width 69 height 15
select select "1999"
click at [933, 278] on select "Jahr 2025 2024 2023 2022 2021 2020 2019 2018 2017 2016 2015 2014 2013 2012 2011…" at bounding box center [967, 286] width 69 height 15
click at [622, 483] on button "Speichern" at bounding box center [612, 495] width 94 height 25
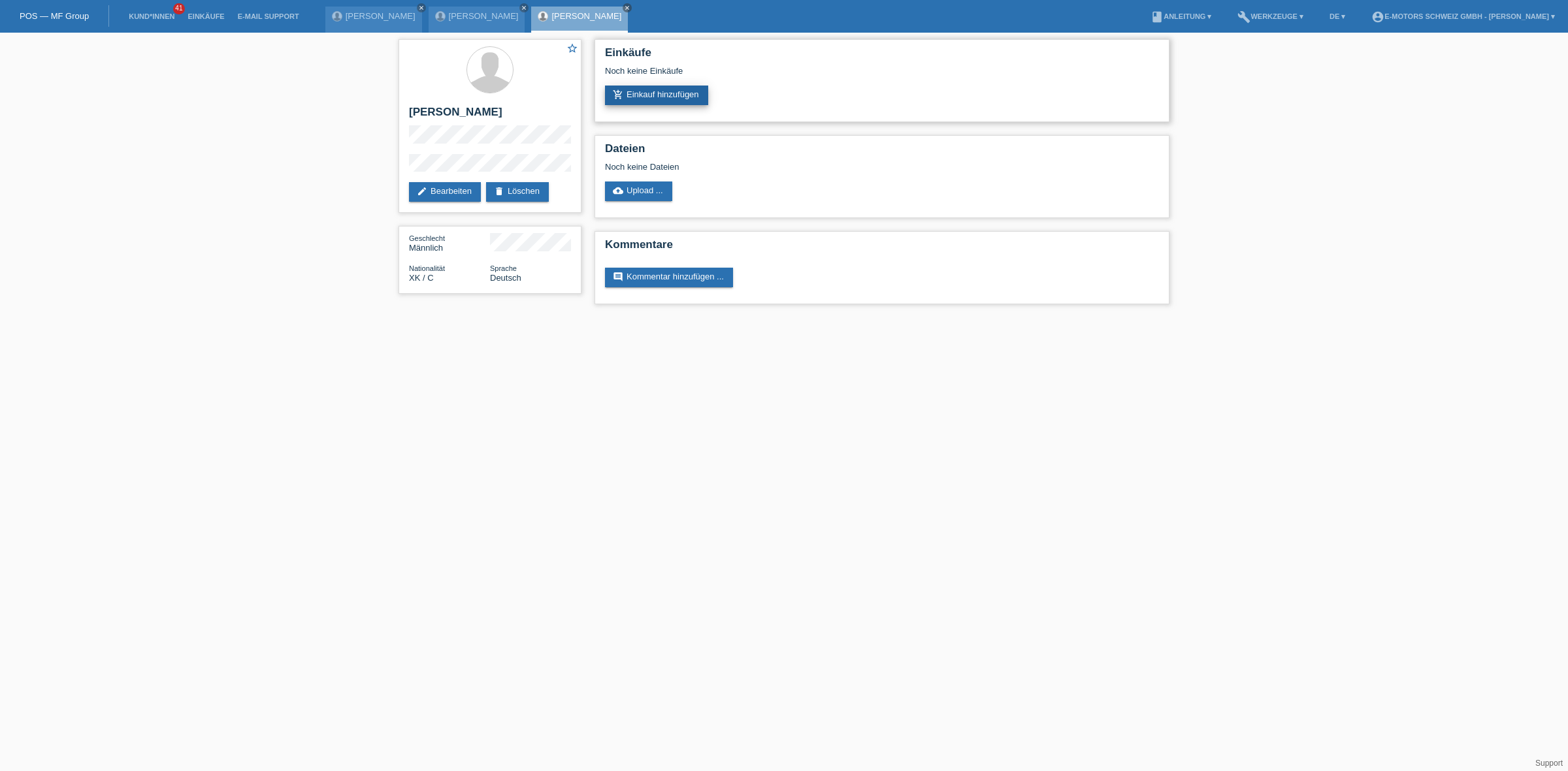
click at [637, 91] on link "add_shopping_cart Einkauf hinzufügen" at bounding box center [656, 95] width 103 height 20
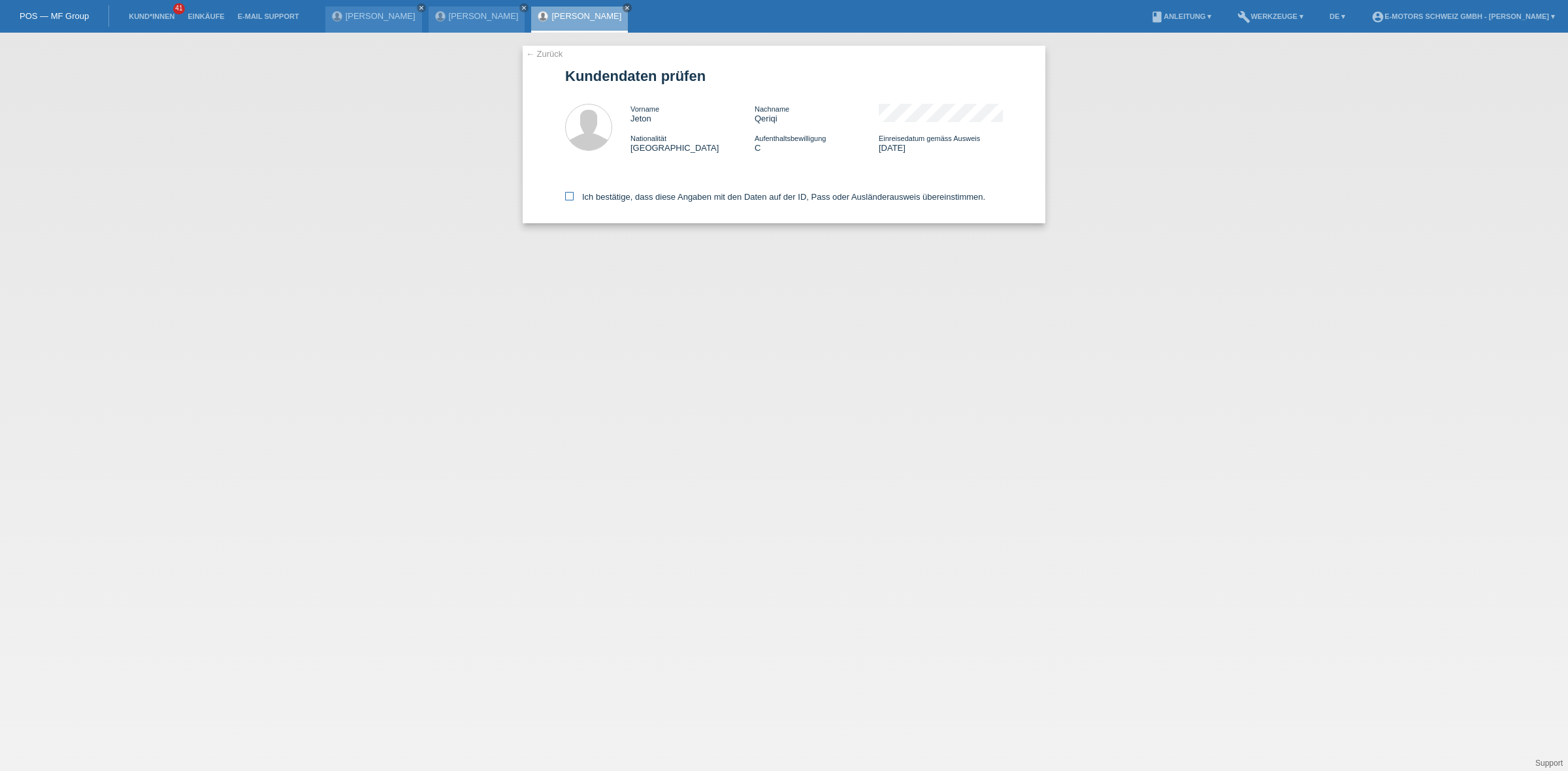
click at [635, 196] on label "Ich bestätige, dass diese Angaben mit den Daten auf der ID, Pass oder Ausländer…" at bounding box center [775, 197] width 420 height 10
click at [573, 196] on input "Ich bestätige, dass diese Angaben mit den Daten auf der ID, Pass oder Ausländer…" at bounding box center [569, 196] width 9 height 9
checkbox input "true"
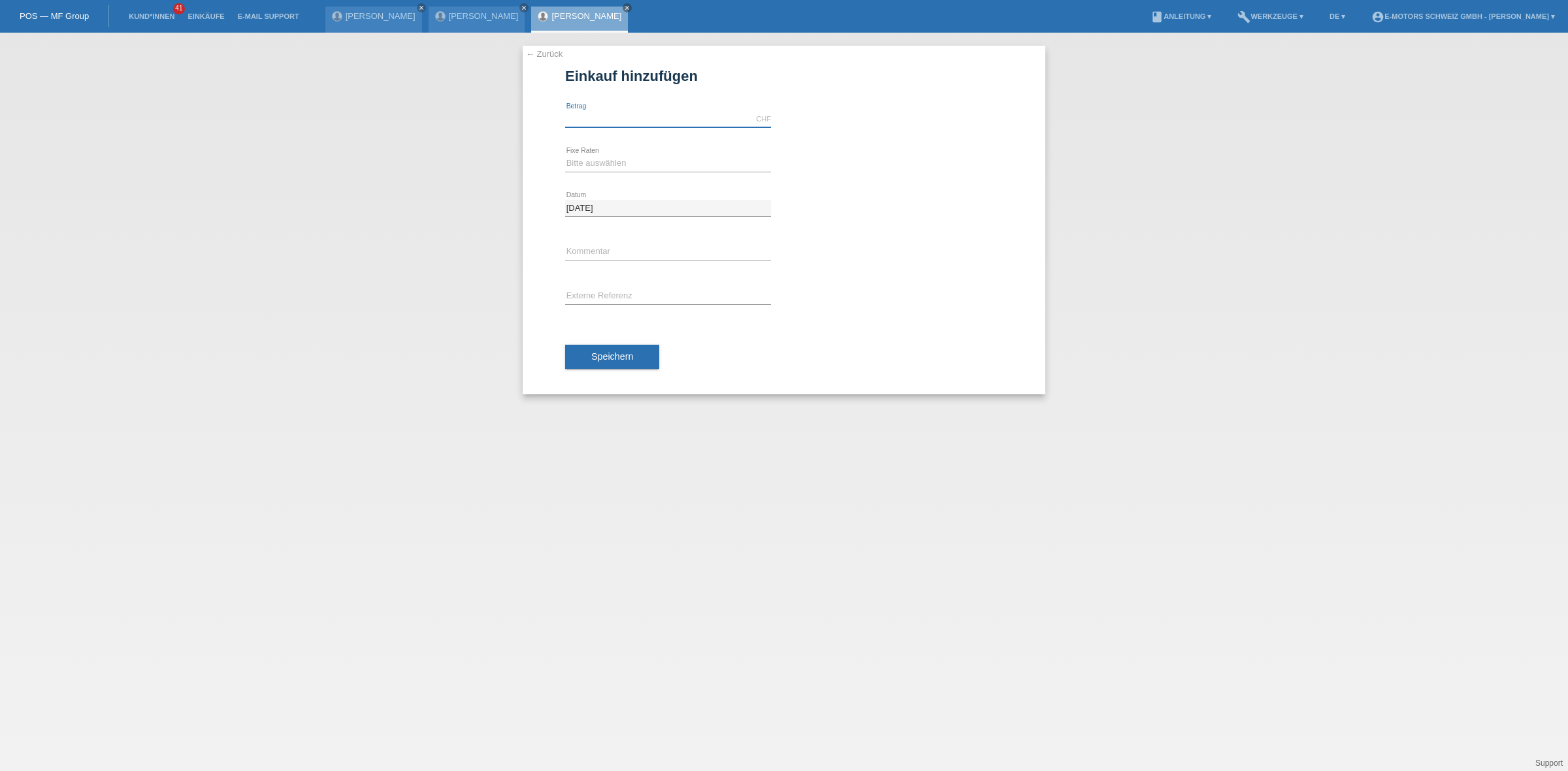
click at [639, 122] on input "text" at bounding box center [668, 119] width 206 height 16
type input "2890.00"
click at [624, 177] on div "Bitte auswählen 12 Raten 24 Raten 36 Raten 48 Raten error Fixe Raten" at bounding box center [668, 164] width 206 height 45
click at [629, 171] on icon at bounding box center [668, 171] width 206 height 1
drag, startPoint x: 638, startPoint y: 164, endPoint x: 631, endPoint y: 170, distance: 9.2
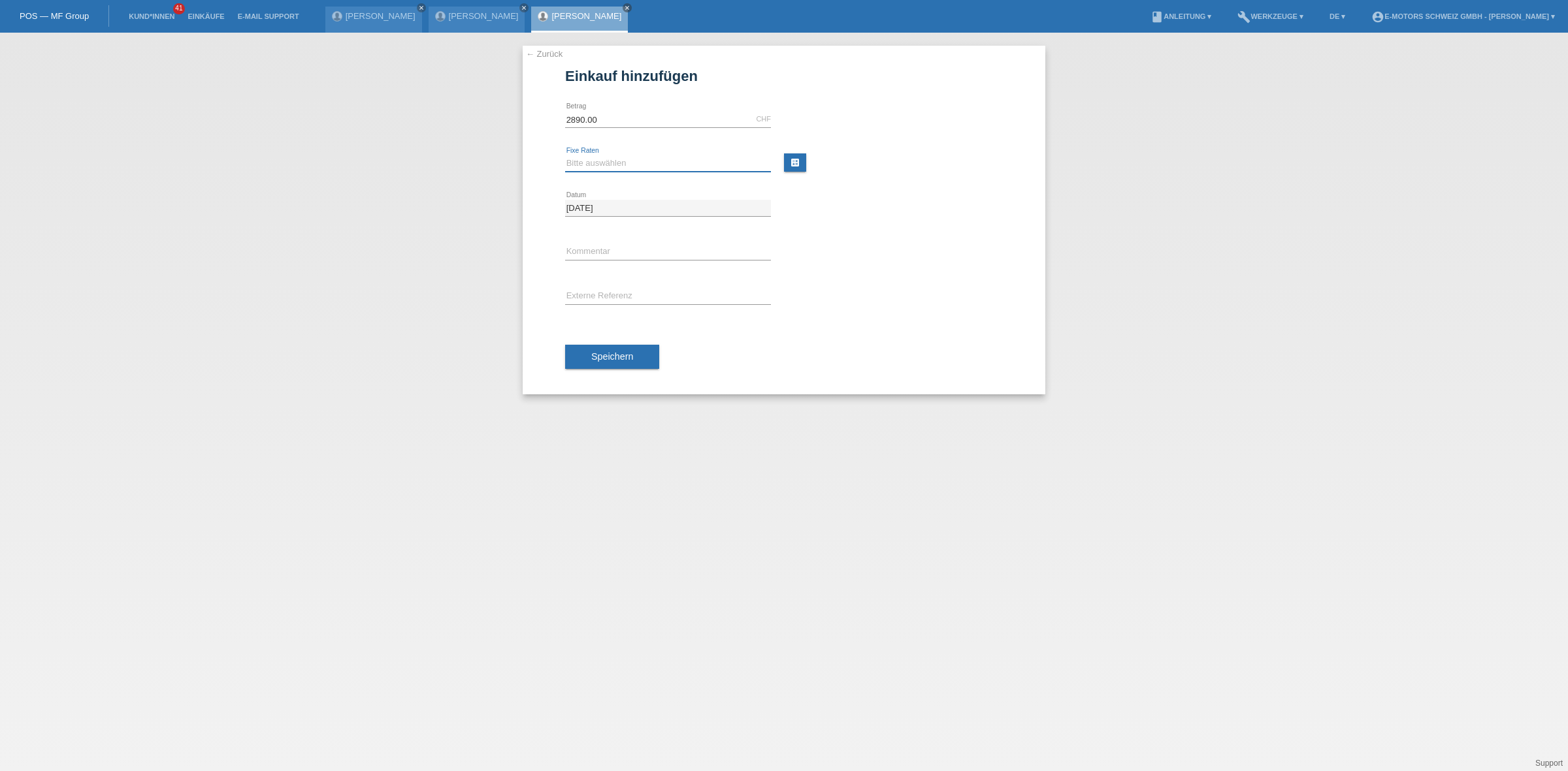
click at [638, 164] on select "Bitte auswählen 12 Raten 24 Raten 36 Raten 48 Raten" at bounding box center [668, 163] width 206 height 15
select select "214"
click at [566, 155] on select "Bitte auswählen 12 Raten 24 Raten 36 Raten 48 Raten" at bounding box center [668, 163] width 206 height 15
click at [605, 361] on span "Speichern" at bounding box center [612, 356] width 42 height 10
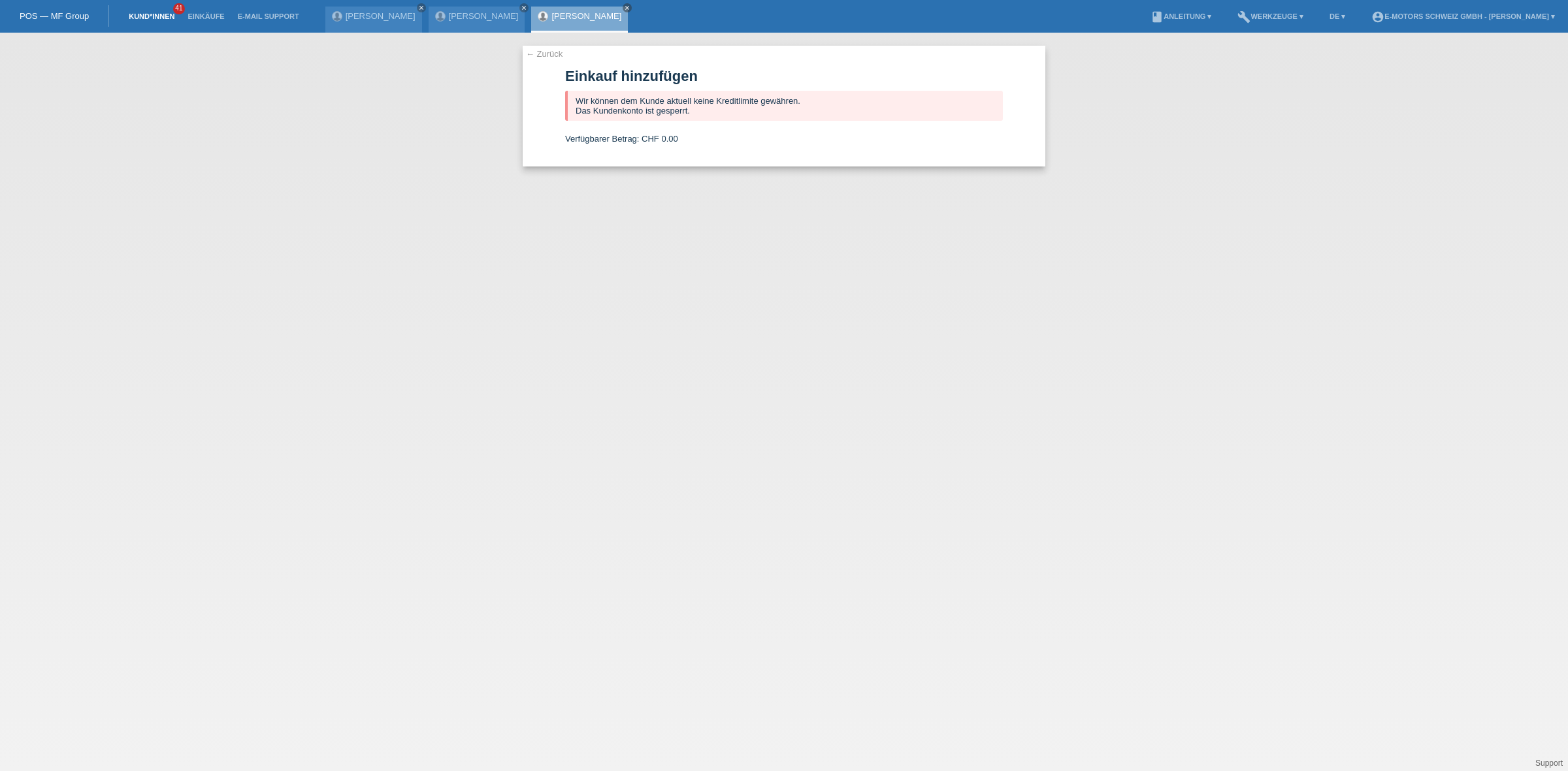
click at [164, 13] on link "Kund*innen" at bounding box center [151, 16] width 59 height 8
